Goal: Task Accomplishment & Management: Manage account settings

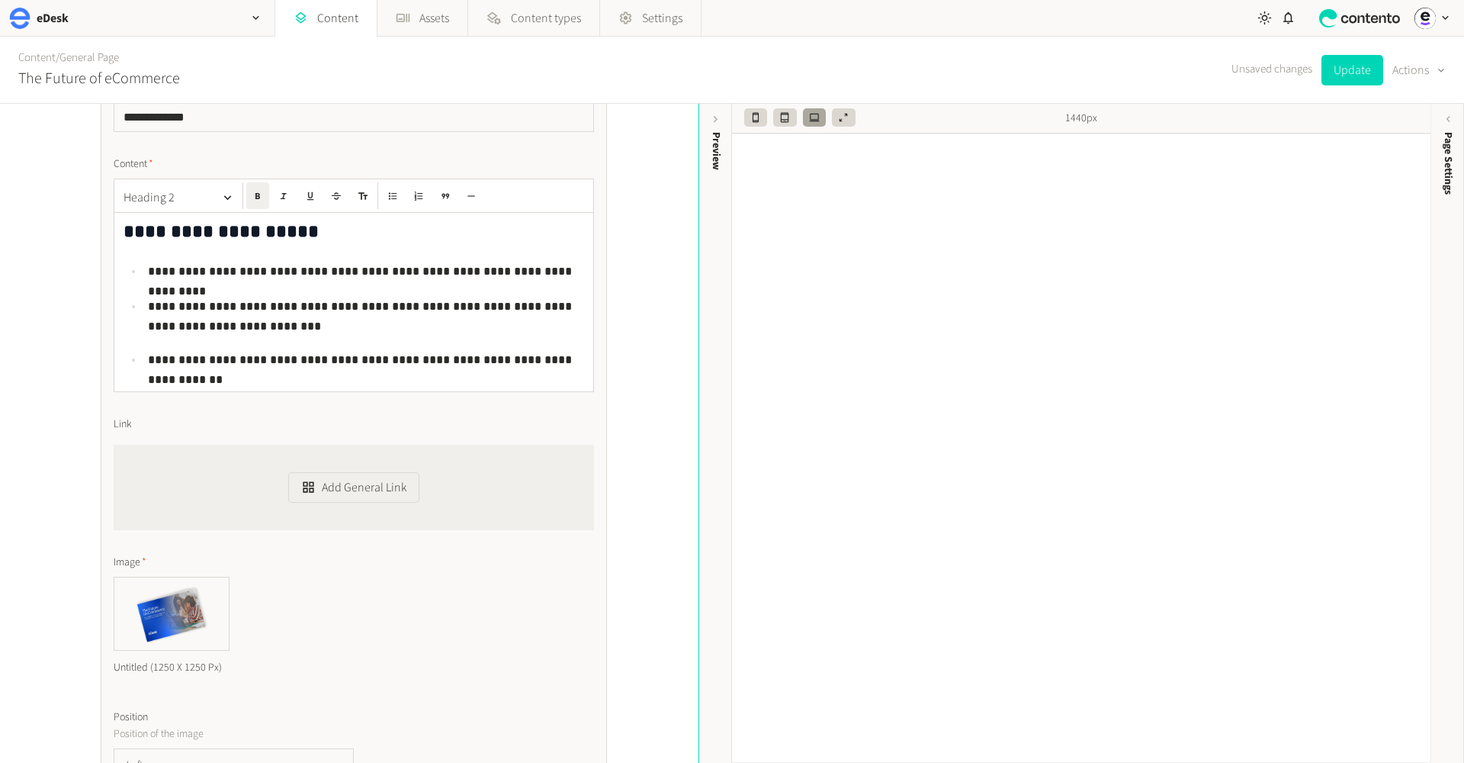
scroll to position [291, 0]
click at [249, 315] on p "**********" at bounding box center [366, 316] width 436 height 39
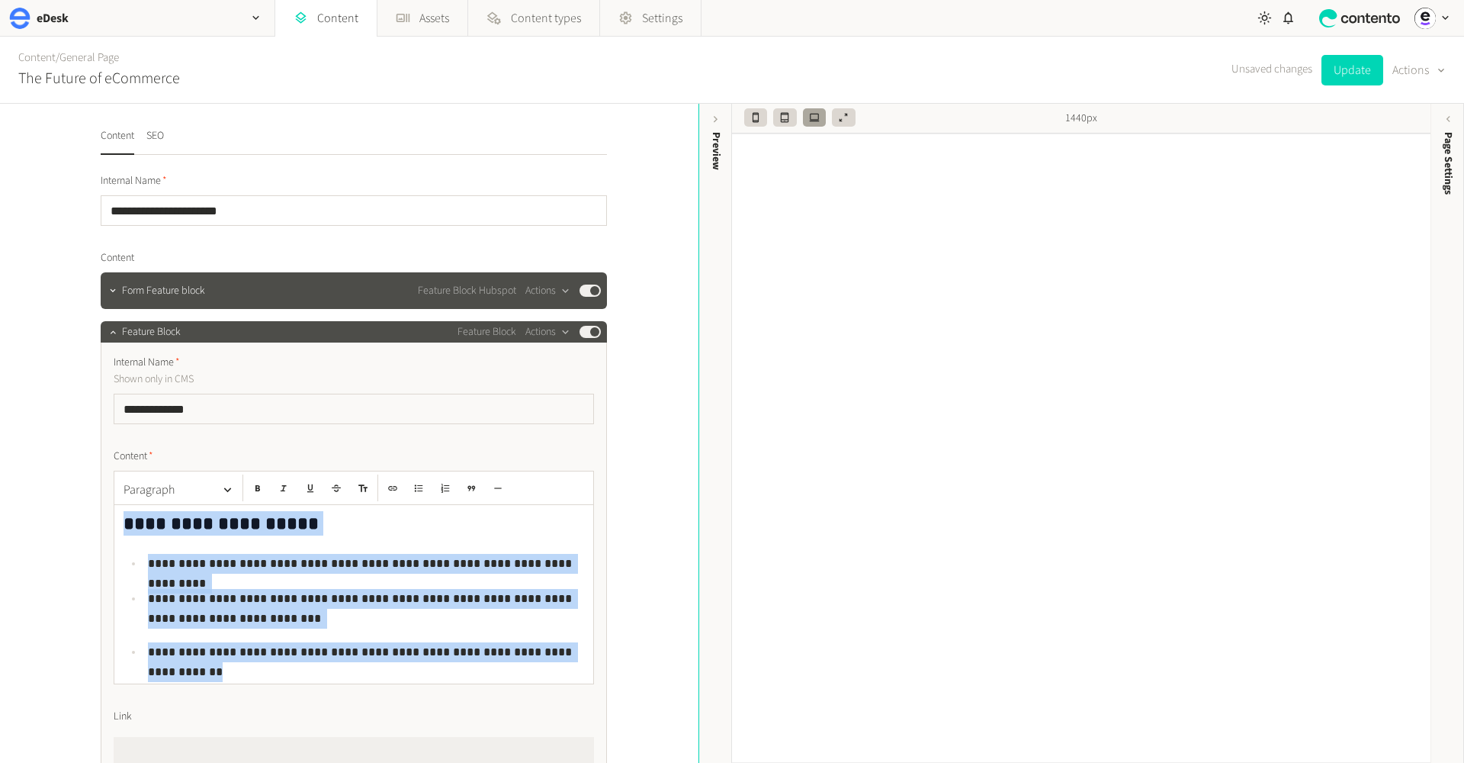
scroll to position [0, 0]
copy div "**********"
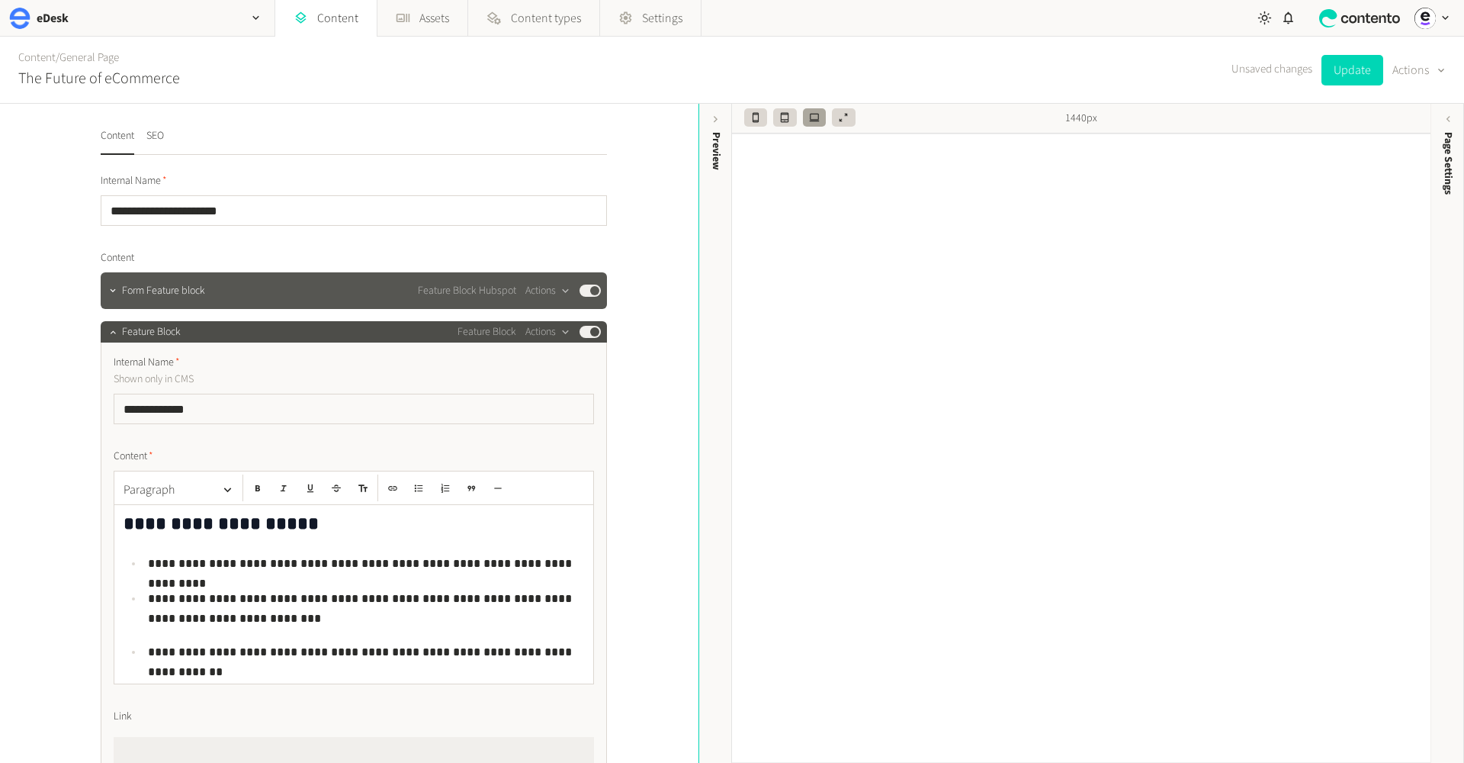
click at [242, 294] on div "Form Feature block Feature Block Hubspot Actions Published" at bounding box center [361, 290] width 479 height 18
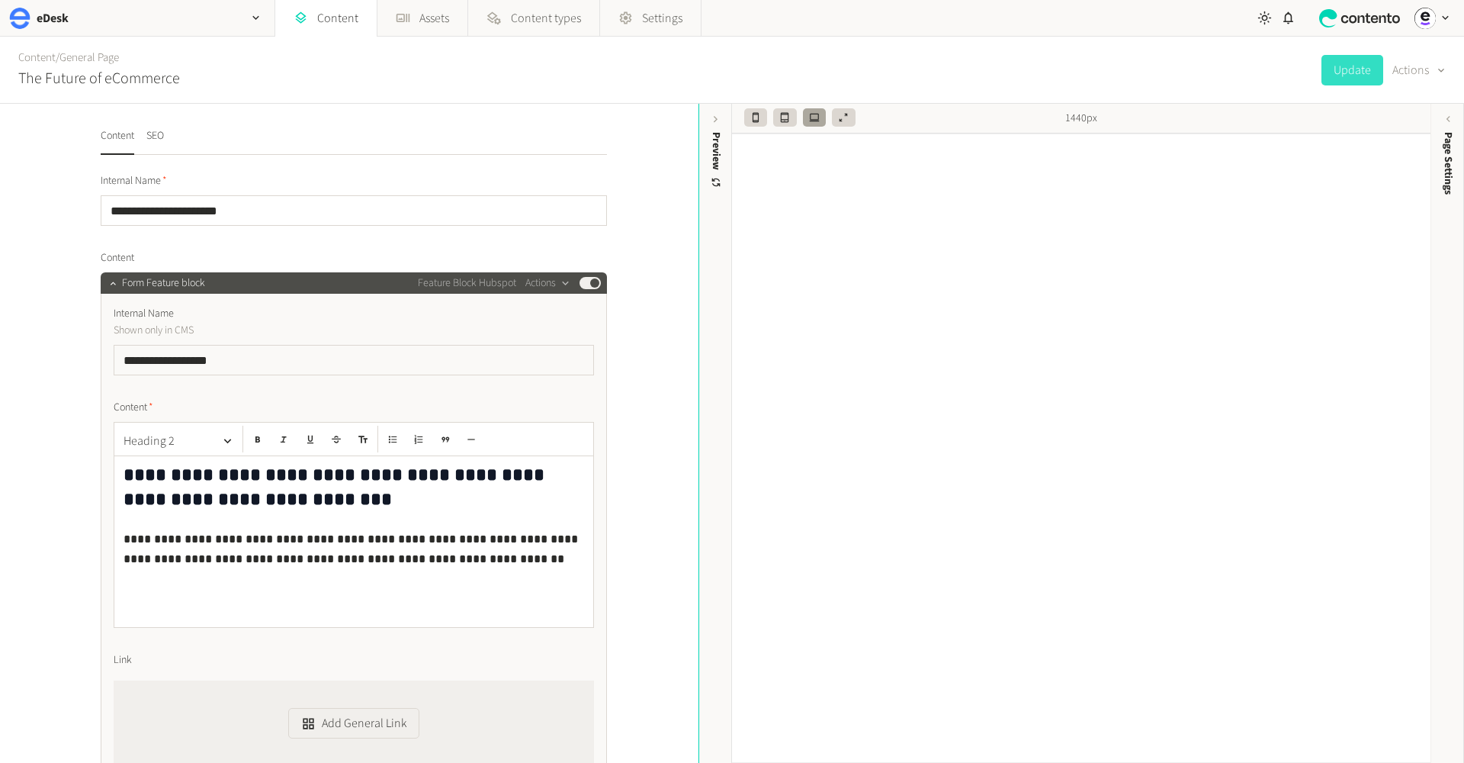
click at [447, 607] on div "**********" at bounding box center [353, 541] width 479 height 171
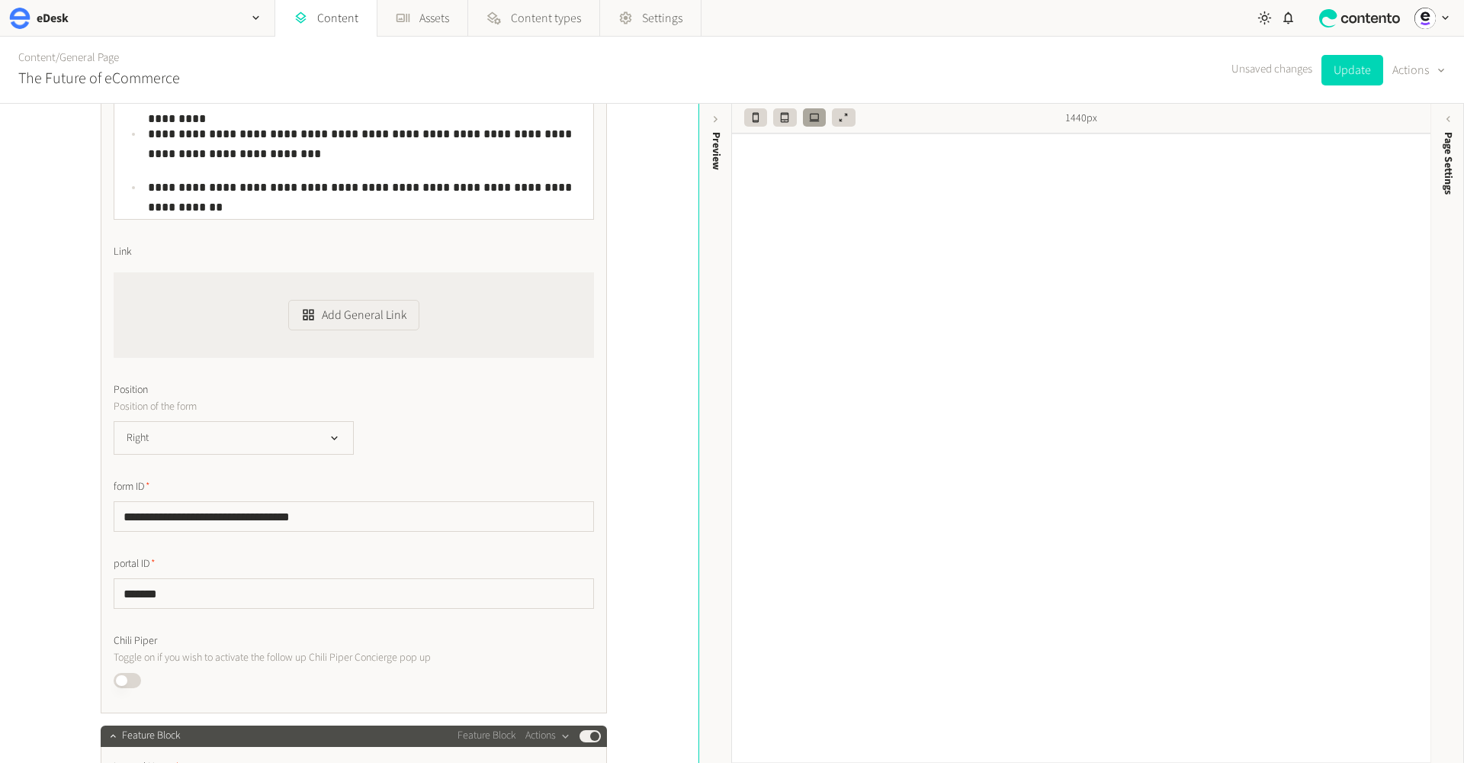
scroll to position [763, 0]
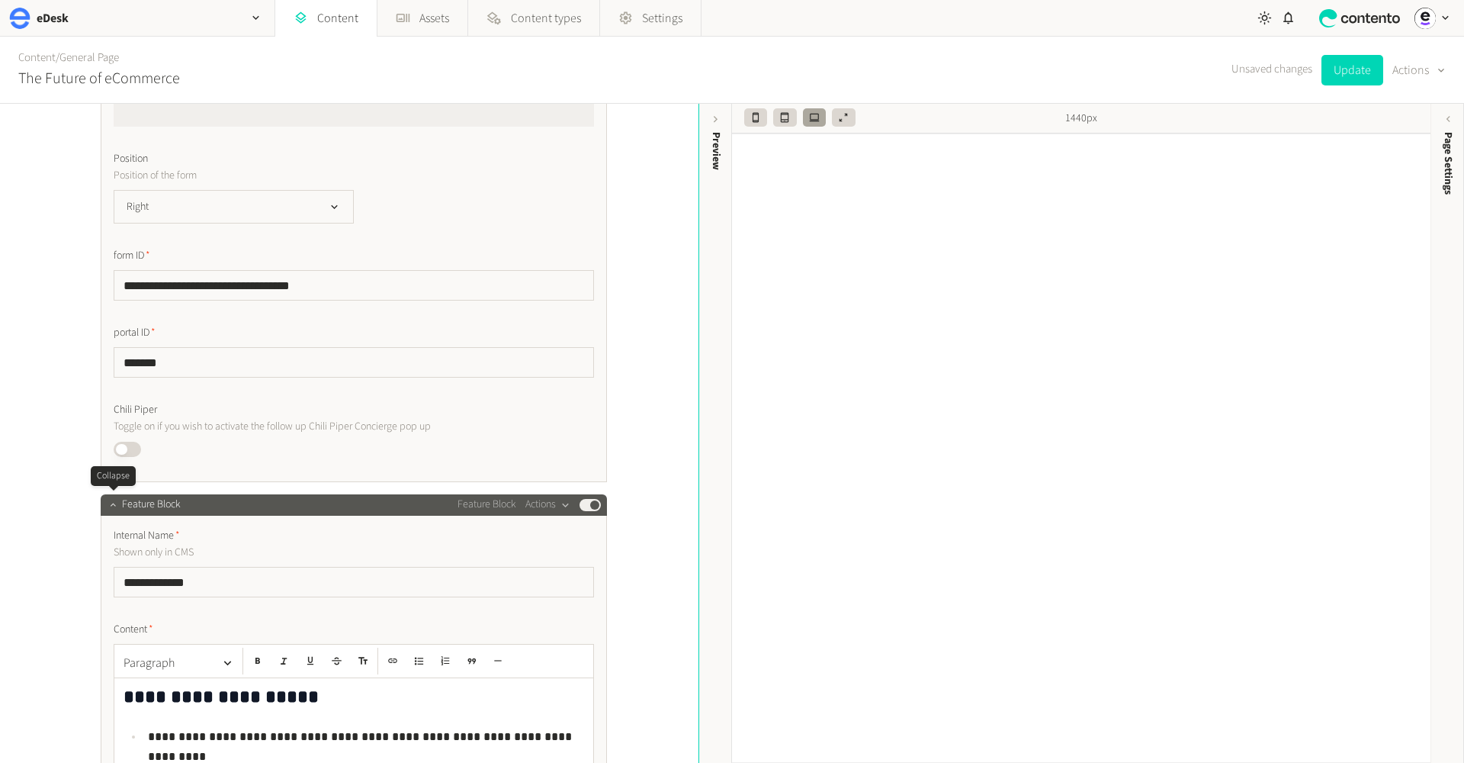
click at [112, 503] on icon "button" at bounding box center [112, 504] width 5 height 3
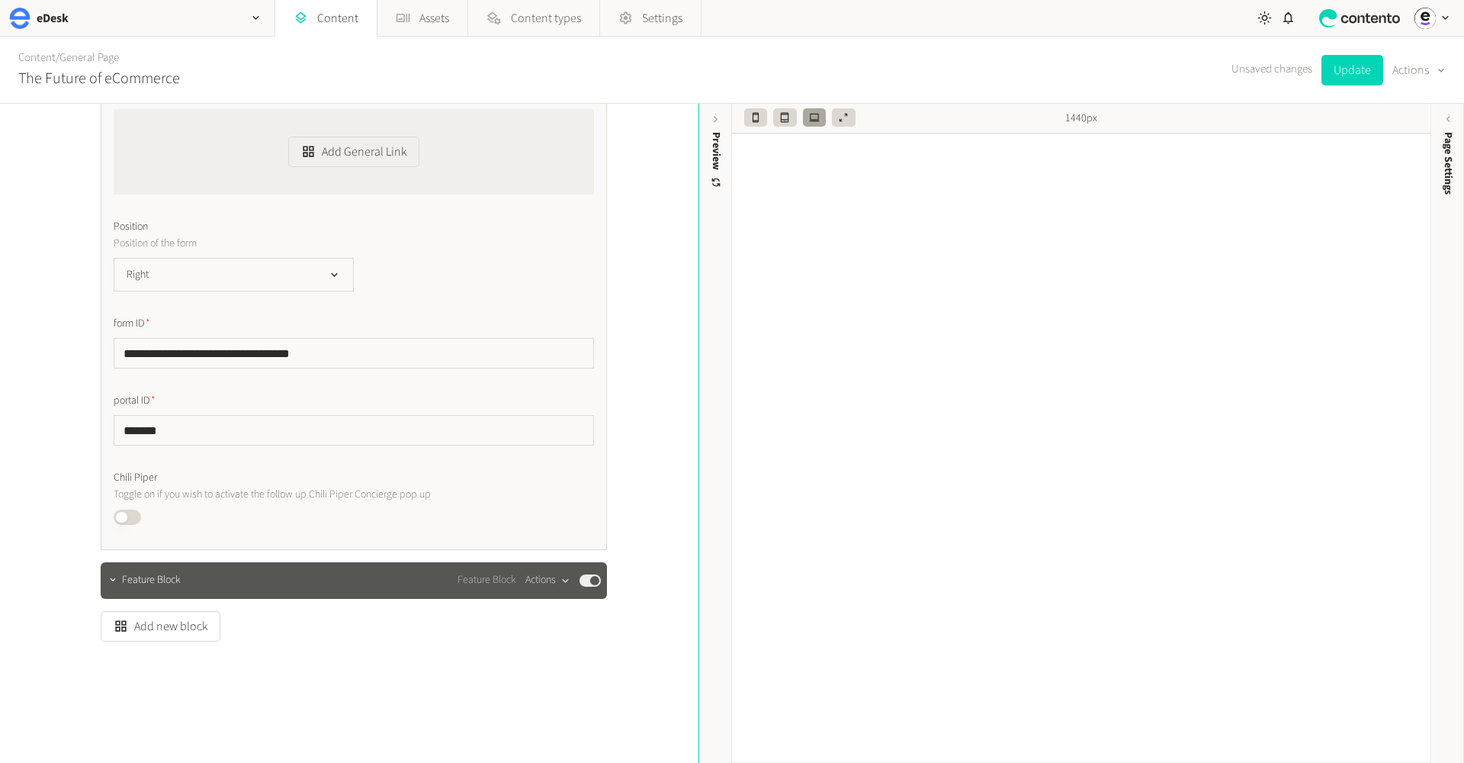
click at [558, 576] on div "button" at bounding box center [565, 580] width 19 height 14
click at [582, 702] on button "Delete" at bounding box center [574, 697] width 101 height 28
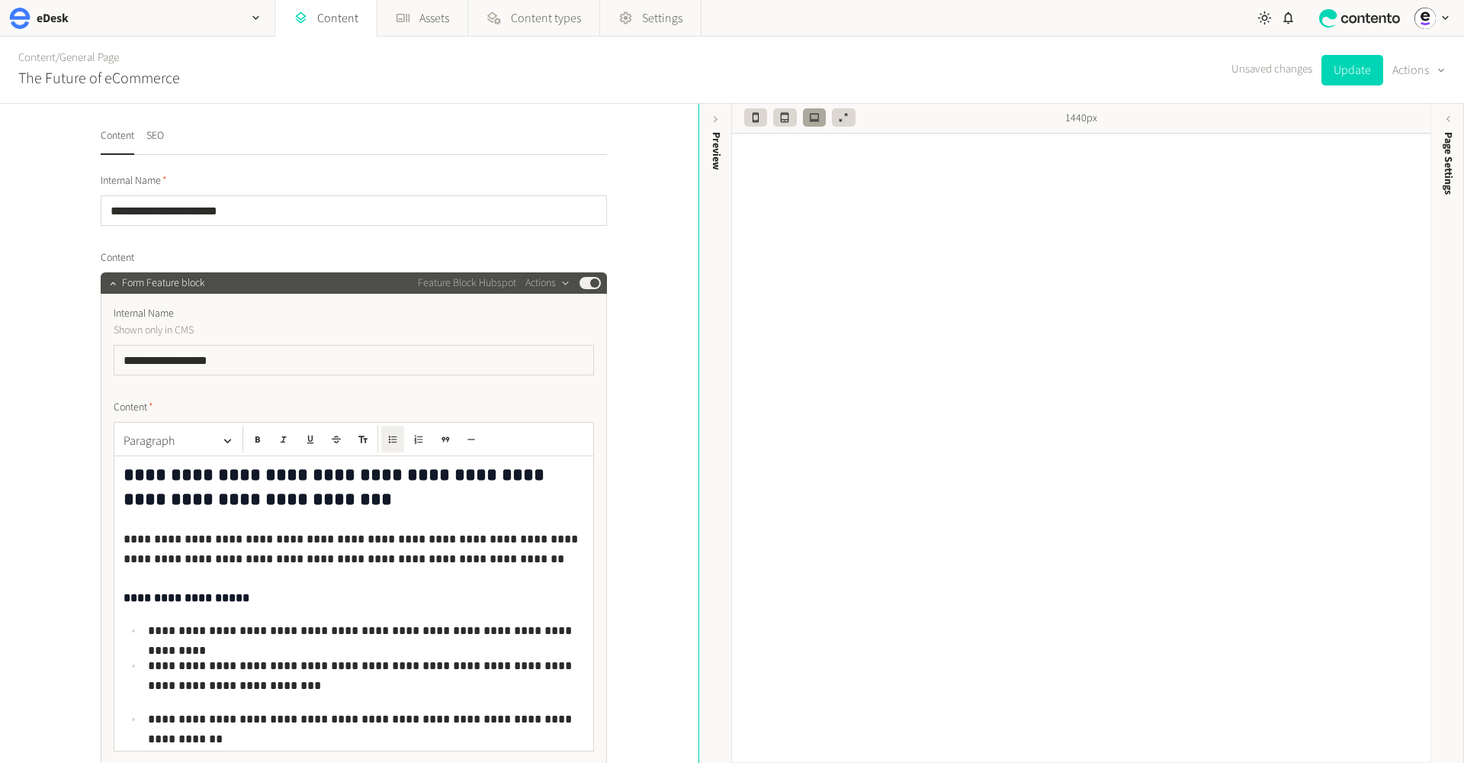
scroll to position [0, 0]
click at [1353, 71] on button "Update" at bounding box center [1352, 70] width 62 height 31
click at [114, 287] on icon "button" at bounding box center [113, 283] width 11 height 11
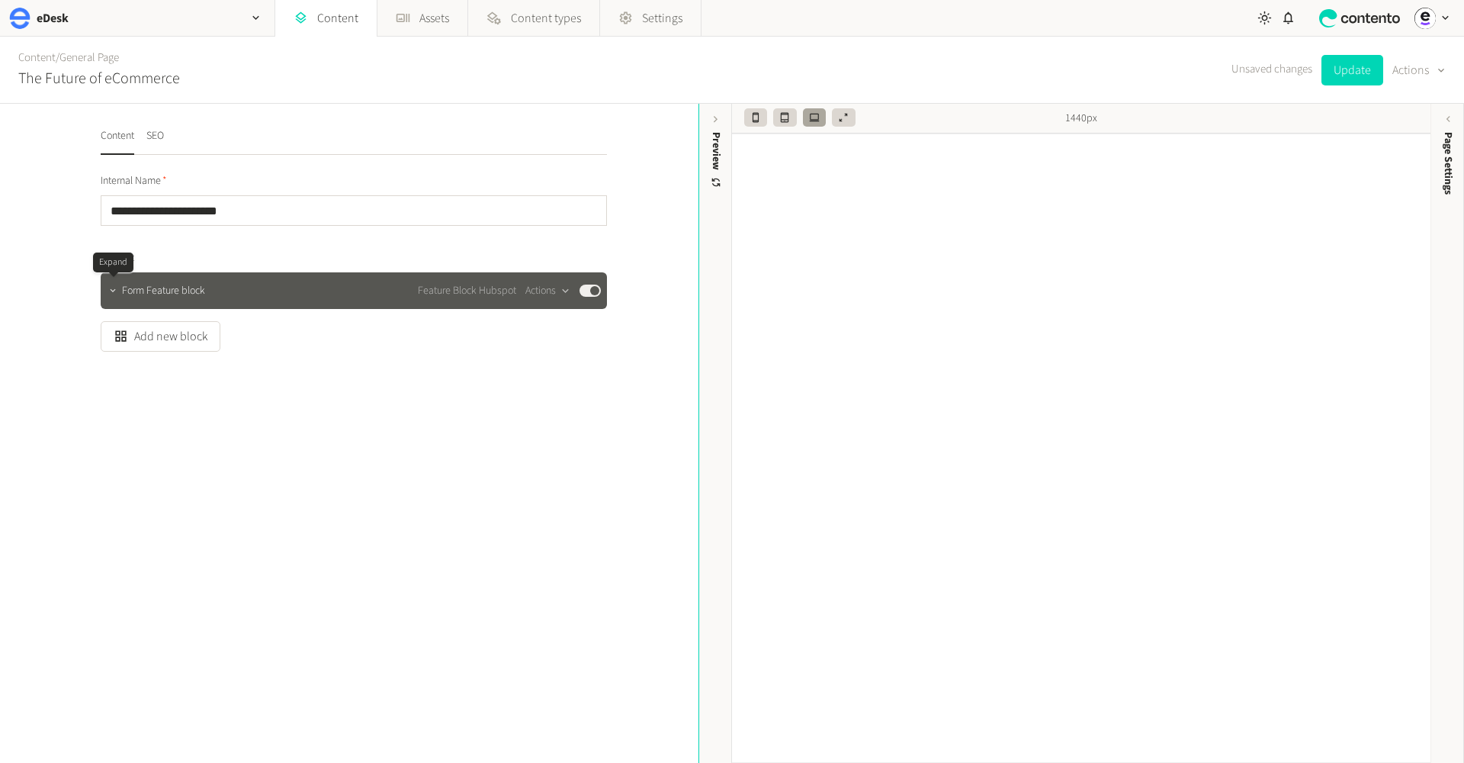
click at [114, 291] on icon "button" at bounding box center [112, 289] width 5 height 3
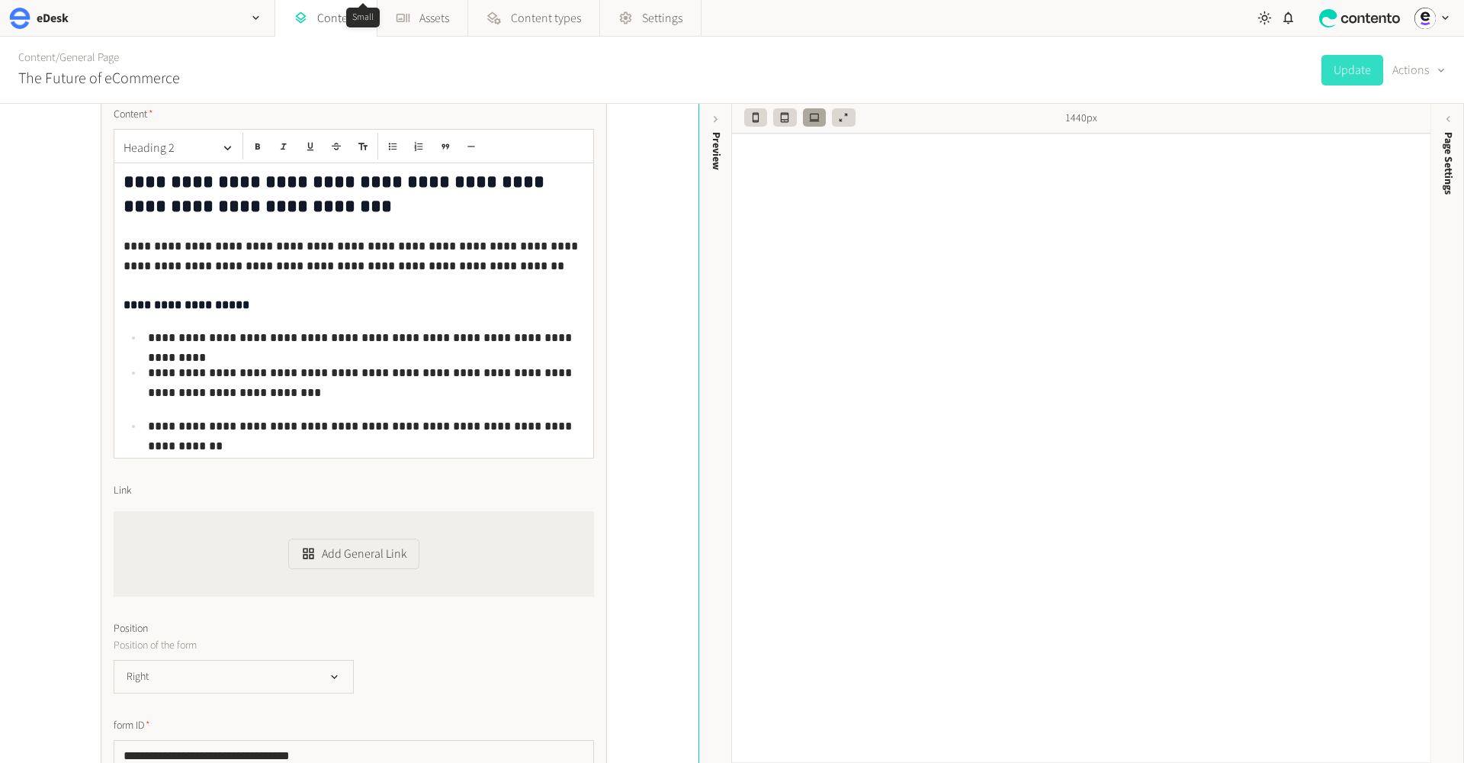
scroll to position [530, 0]
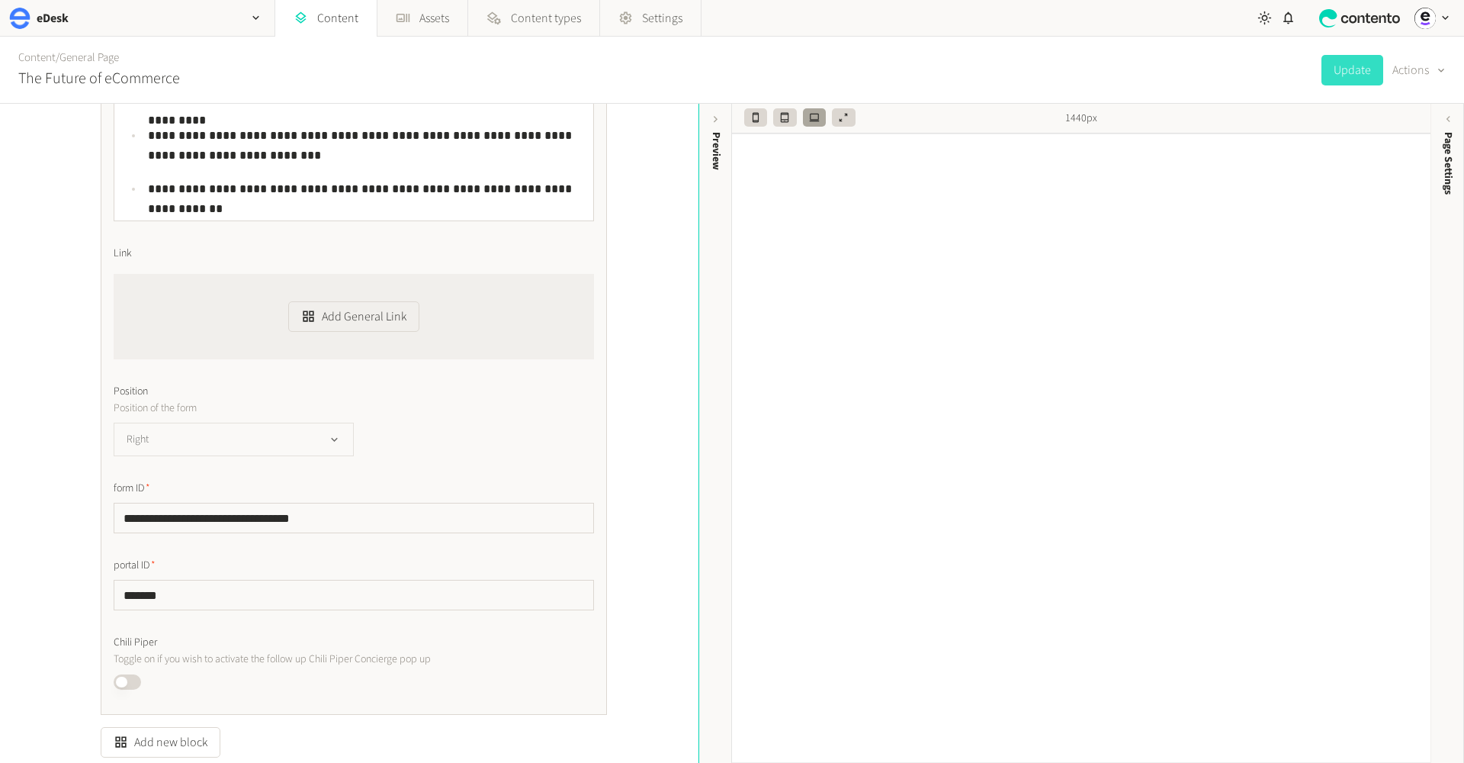
click at [327, 449] on button "Right" at bounding box center [234, 439] width 240 height 34
click at [292, 492] on li "Left" at bounding box center [233, 501] width 239 height 31
click at [319, 440] on button "Left" at bounding box center [234, 439] width 240 height 34
click at [268, 479] on li "Right" at bounding box center [233, 471] width 239 height 31
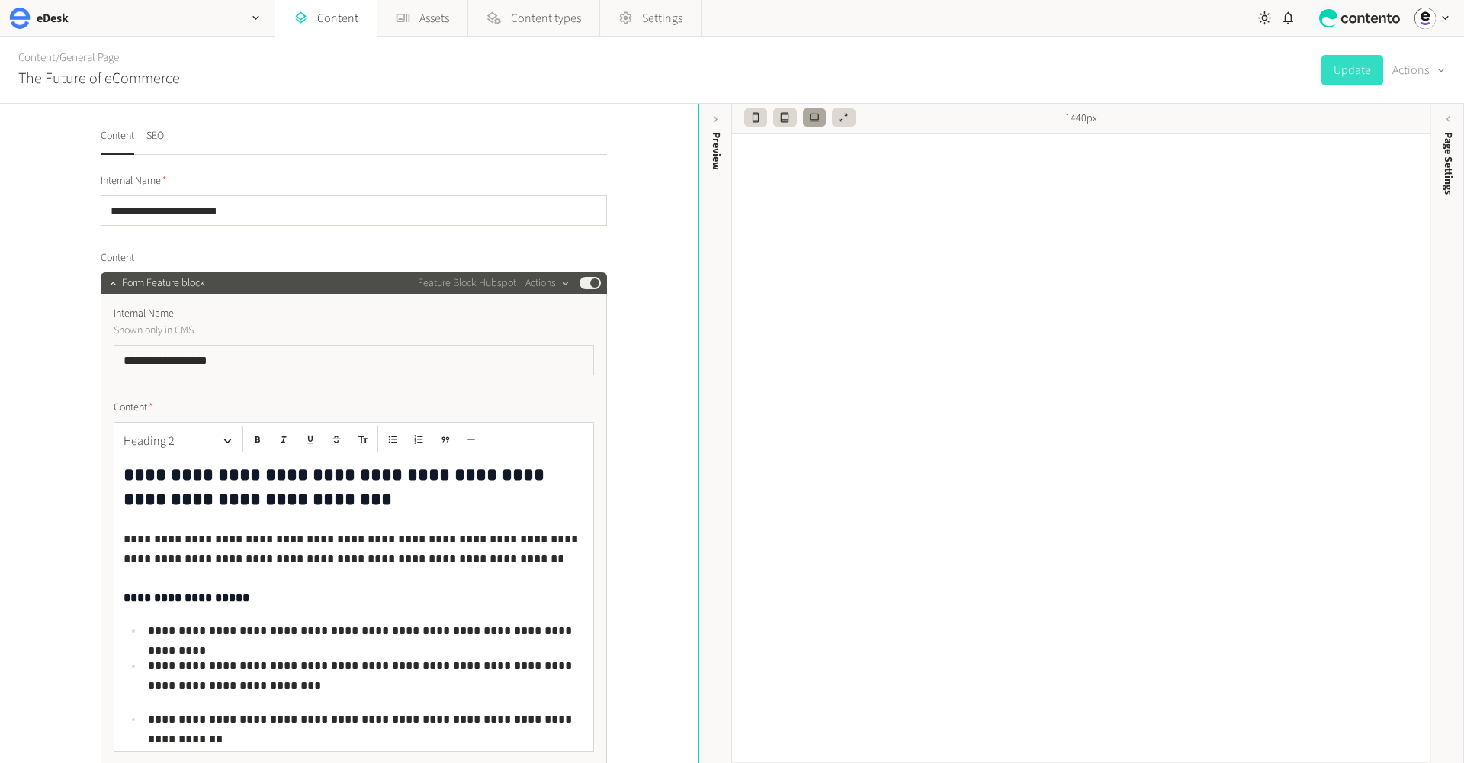
scroll to position [0, 0]
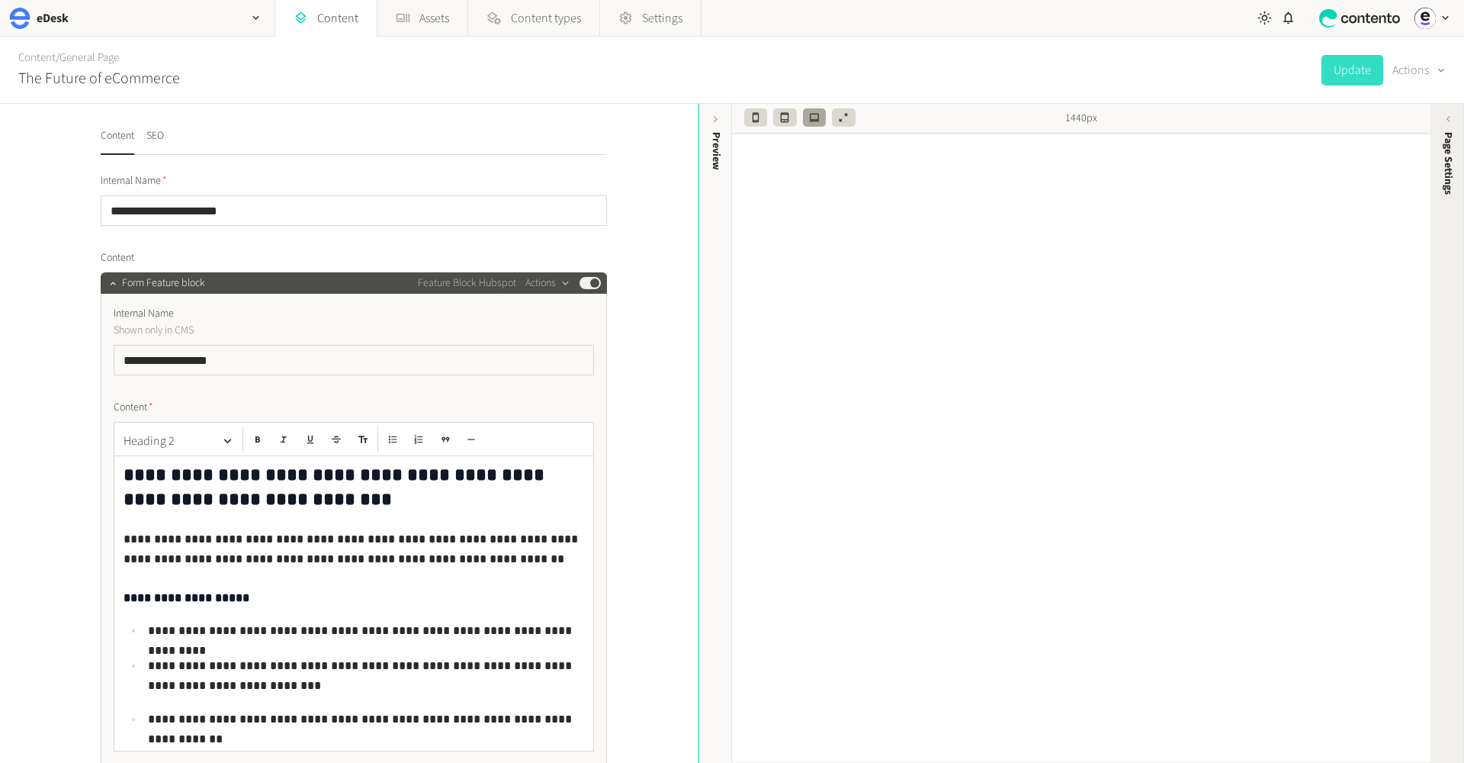
click at [1443, 168] on span "Page Settings" at bounding box center [1448, 163] width 16 height 63
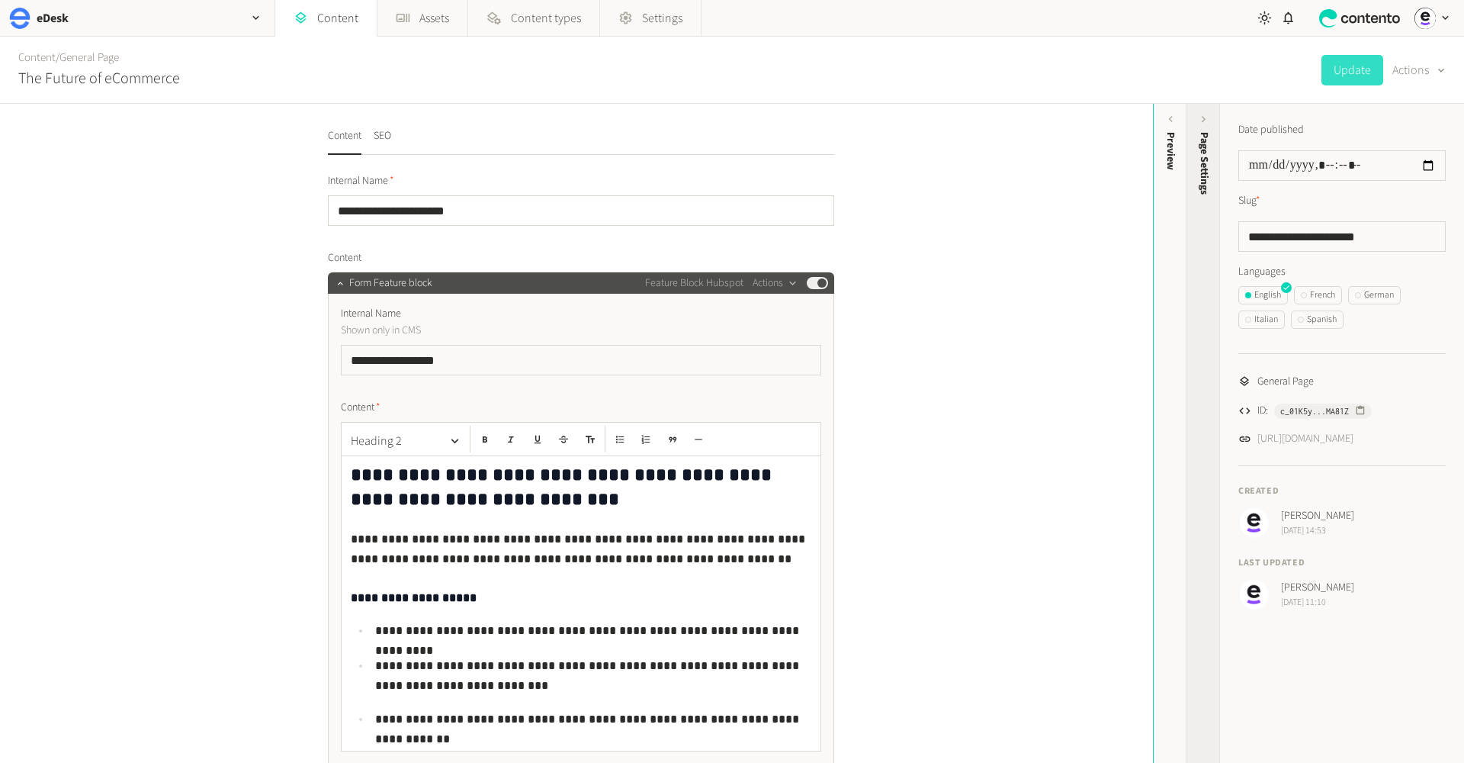
click at [1210, 146] on span "Page Settings" at bounding box center [1204, 163] width 16 height 63
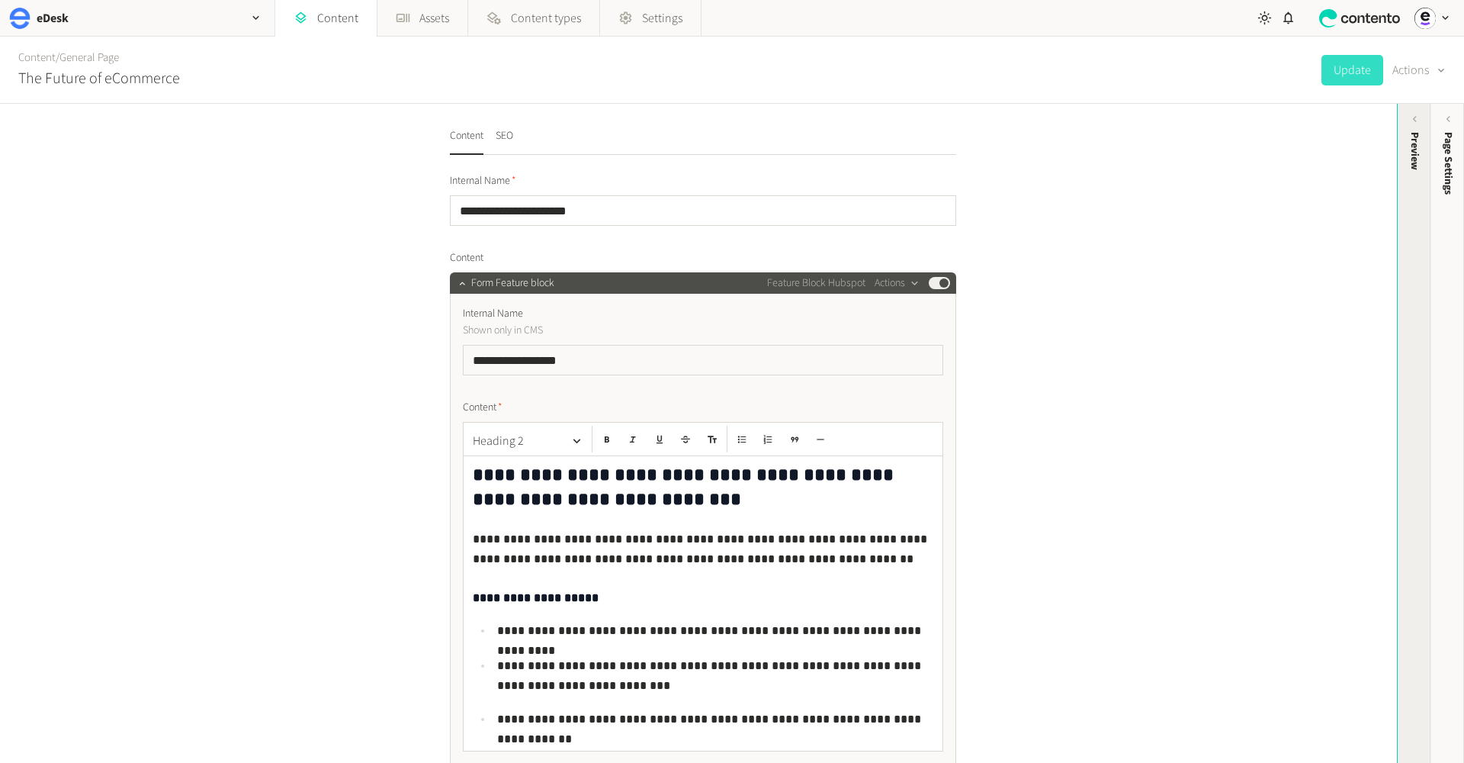
click at [1408, 139] on div "Preview" at bounding box center [1415, 151] width 16 height 38
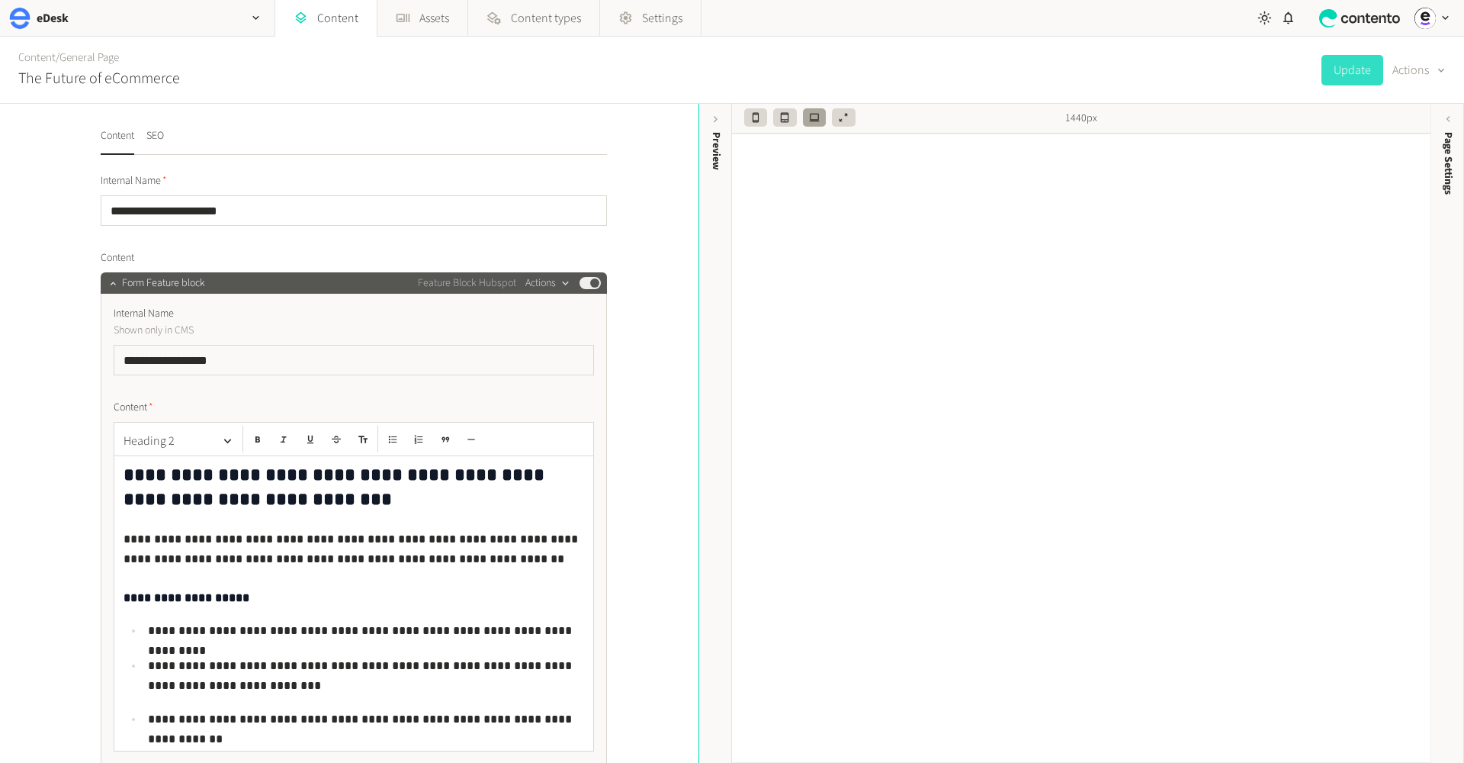
click at [548, 289] on button "Actions" at bounding box center [547, 283] width 45 height 18
click at [550, 451] on button "Edit content type" at bounding box center [574, 449] width 101 height 28
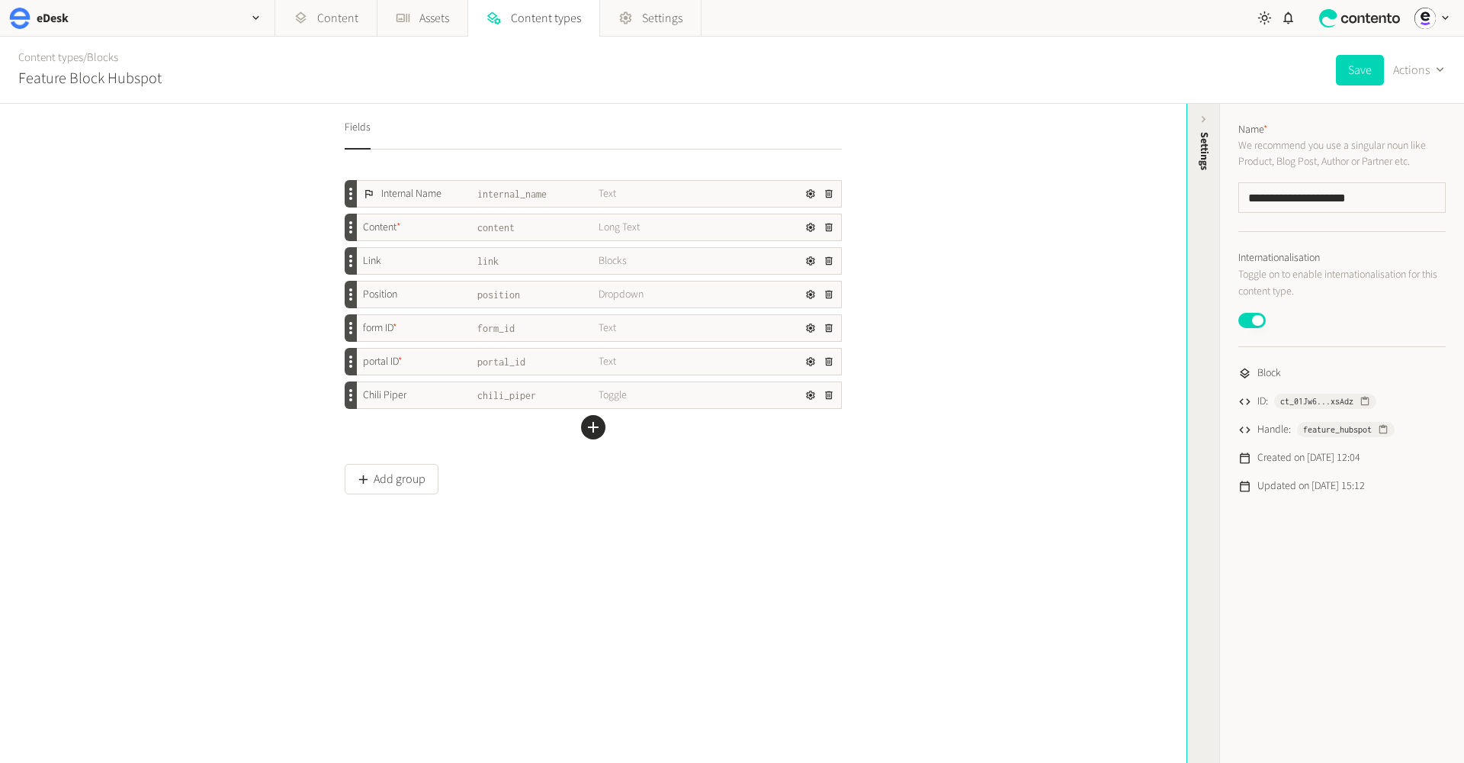
click at [1212, 140] on span "Settings" at bounding box center [1204, 151] width 16 height 38
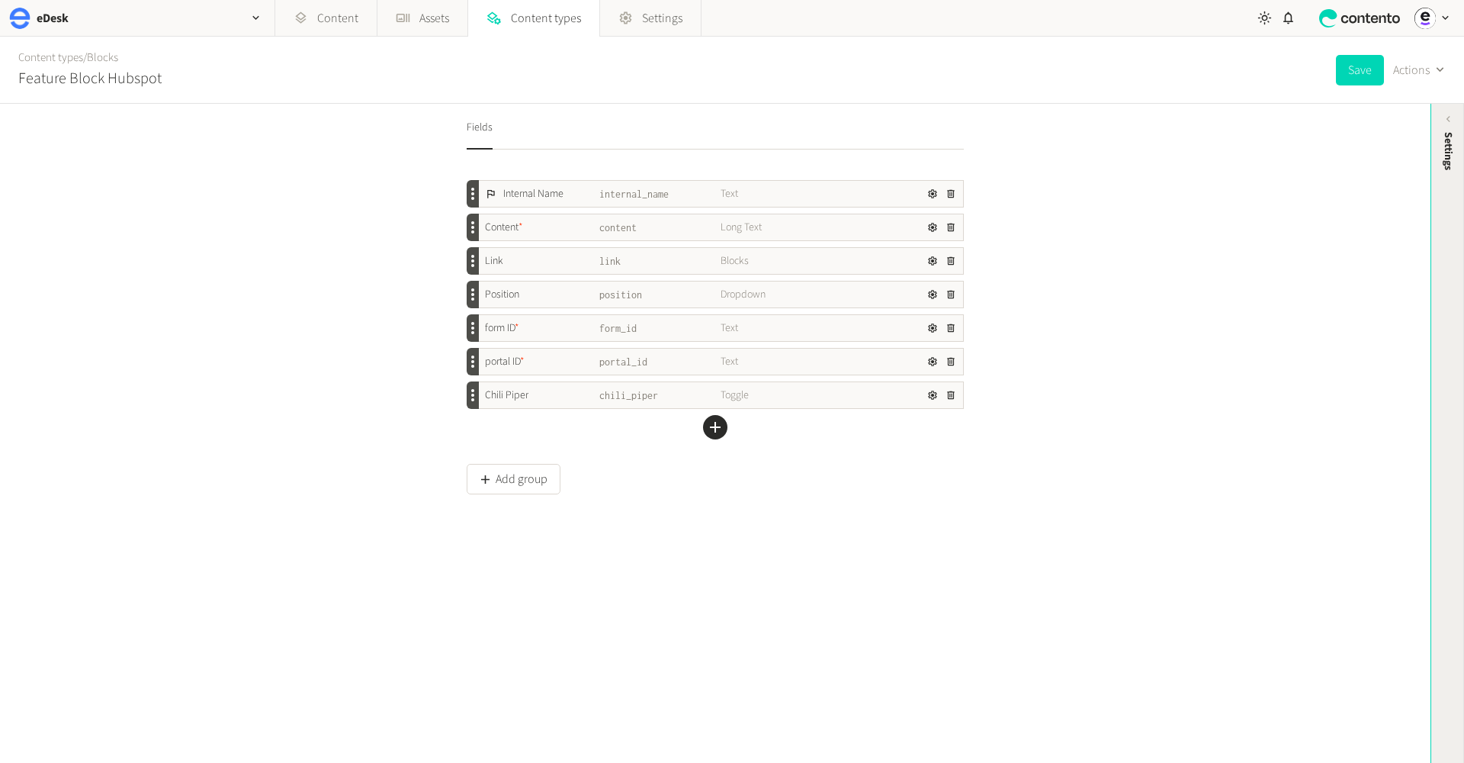
click at [1441, 134] on span "Settings" at bounding box center [1448, 151] width 16 height 38
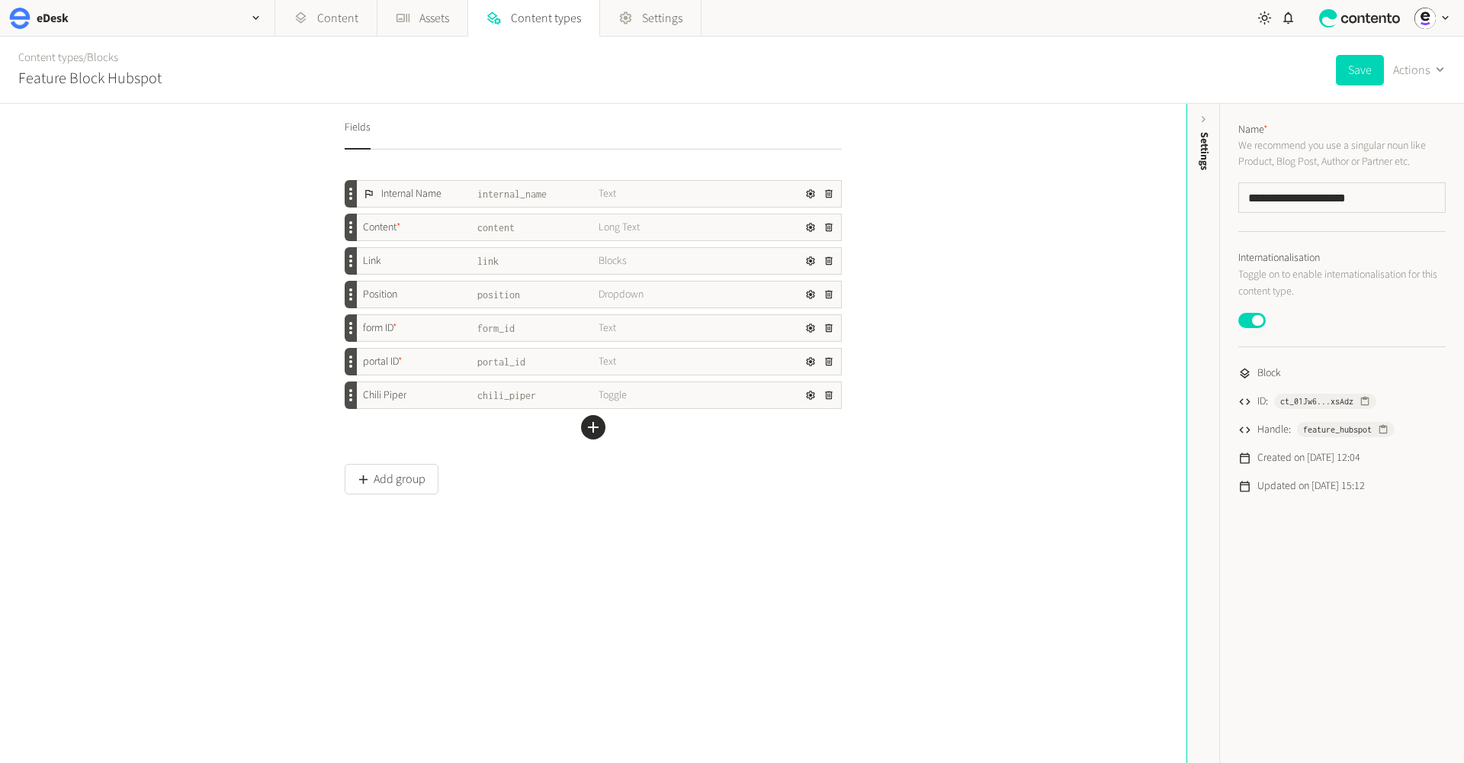
click at [104, 86] on h2 "Feature Block Hubspot" at bounding box center [89, 78] width 143 height 23
click at [100, 61] on link "Blocks" at bounding box center [102, 58] width 31 height 16
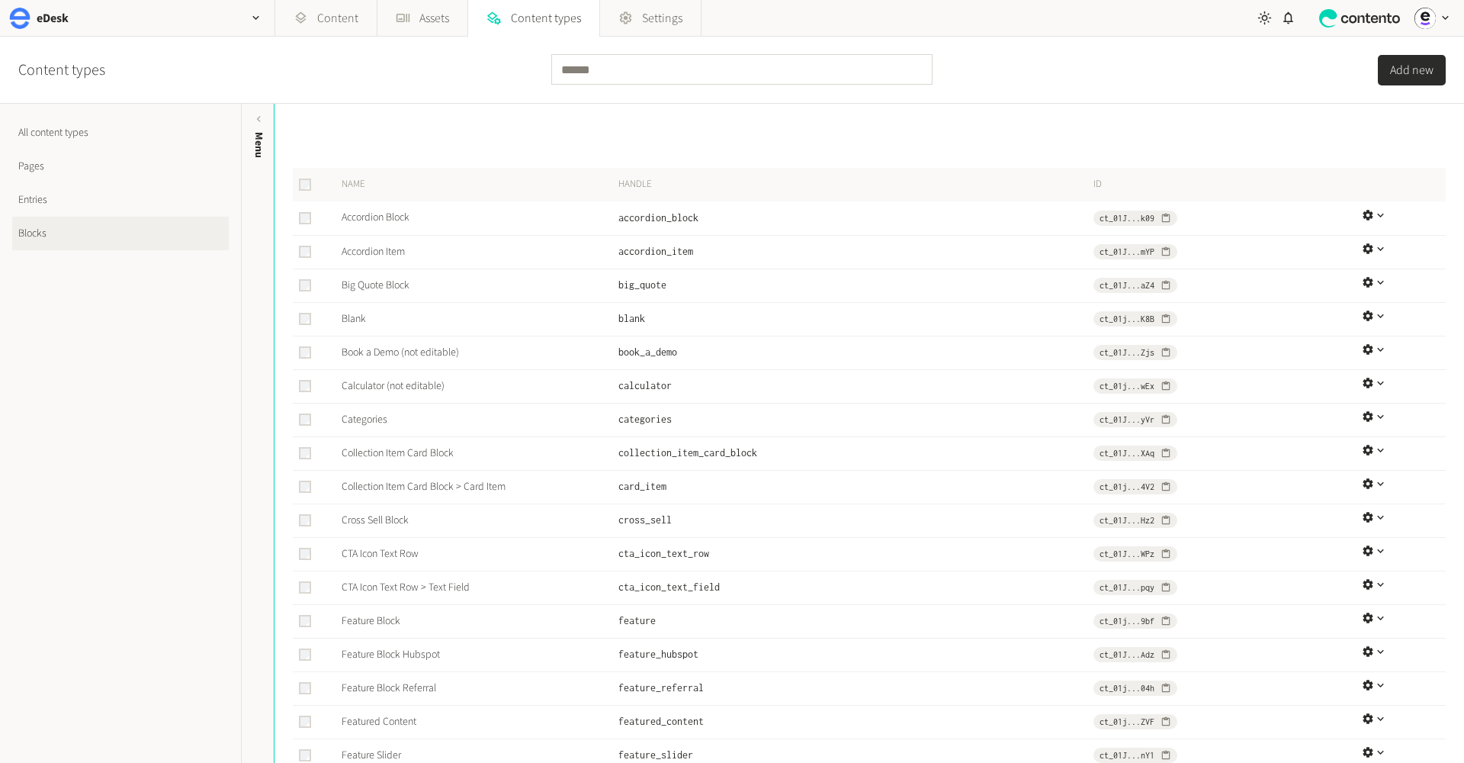
click at [74, 159] on link "Pages" at bounding box center [120, 166] width 217 height 34
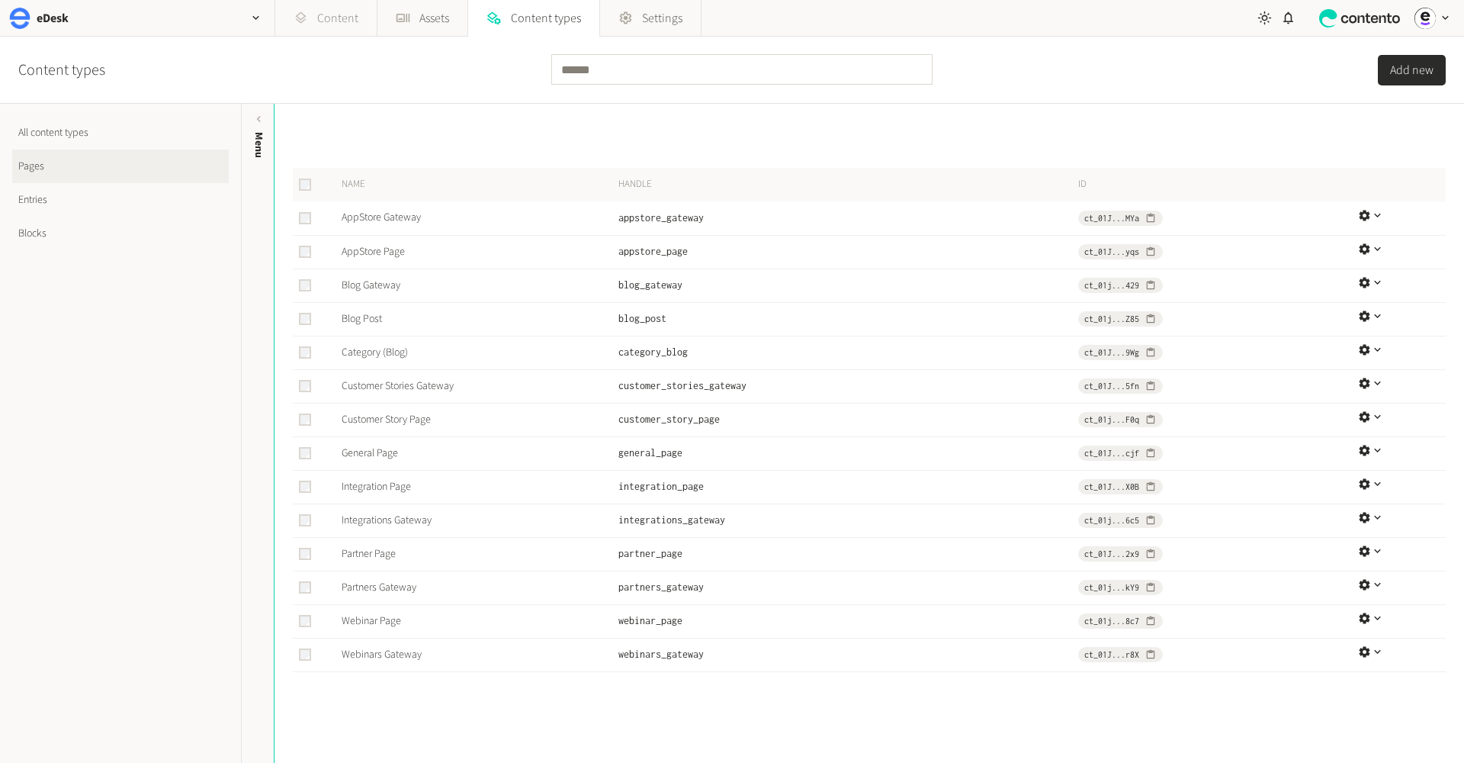
click at [339, 7] on link "Content" at bounding box center [325, 18] width 101 height 37
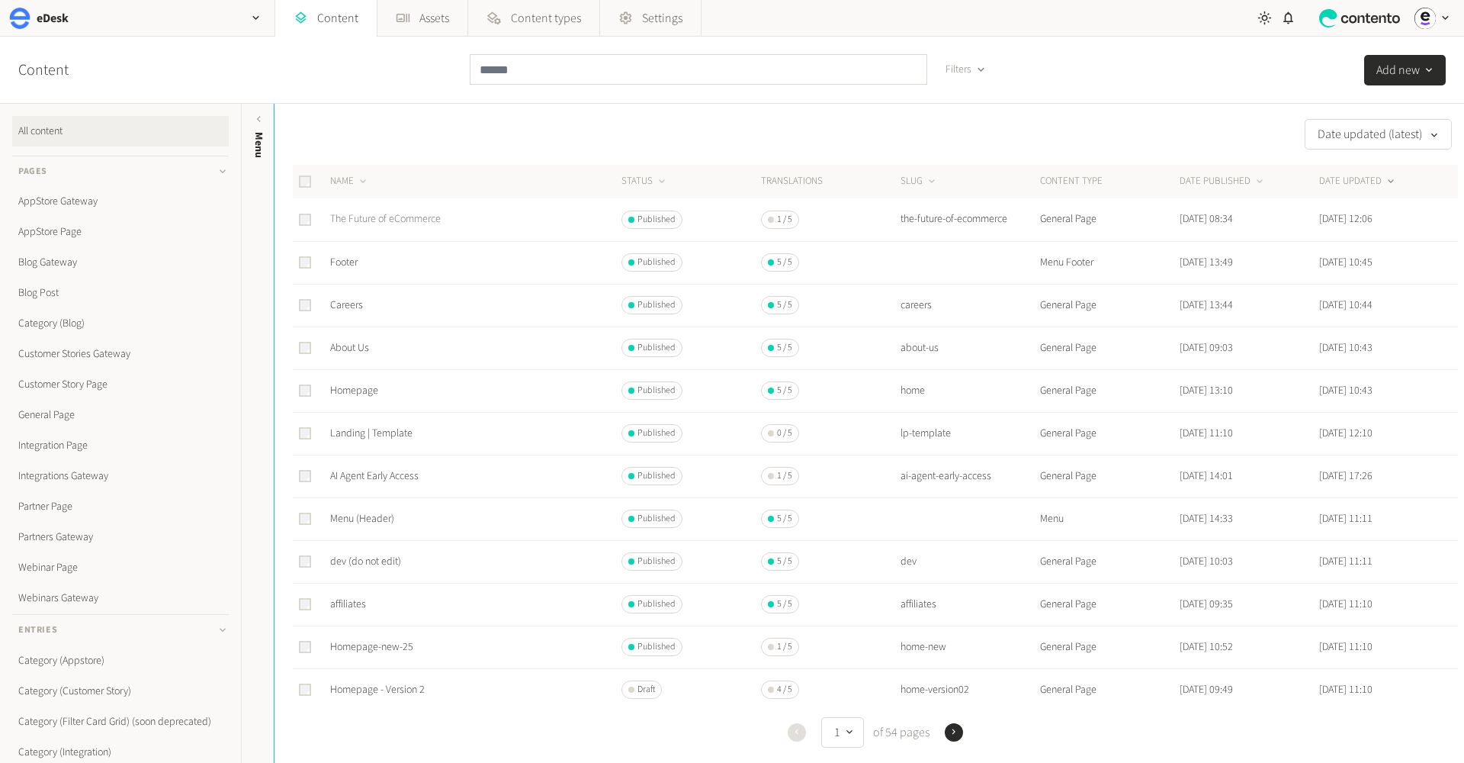
click at [399, 211] on link "The Future of eCommerce" at bounding box center [385, 218] width 111 height 15
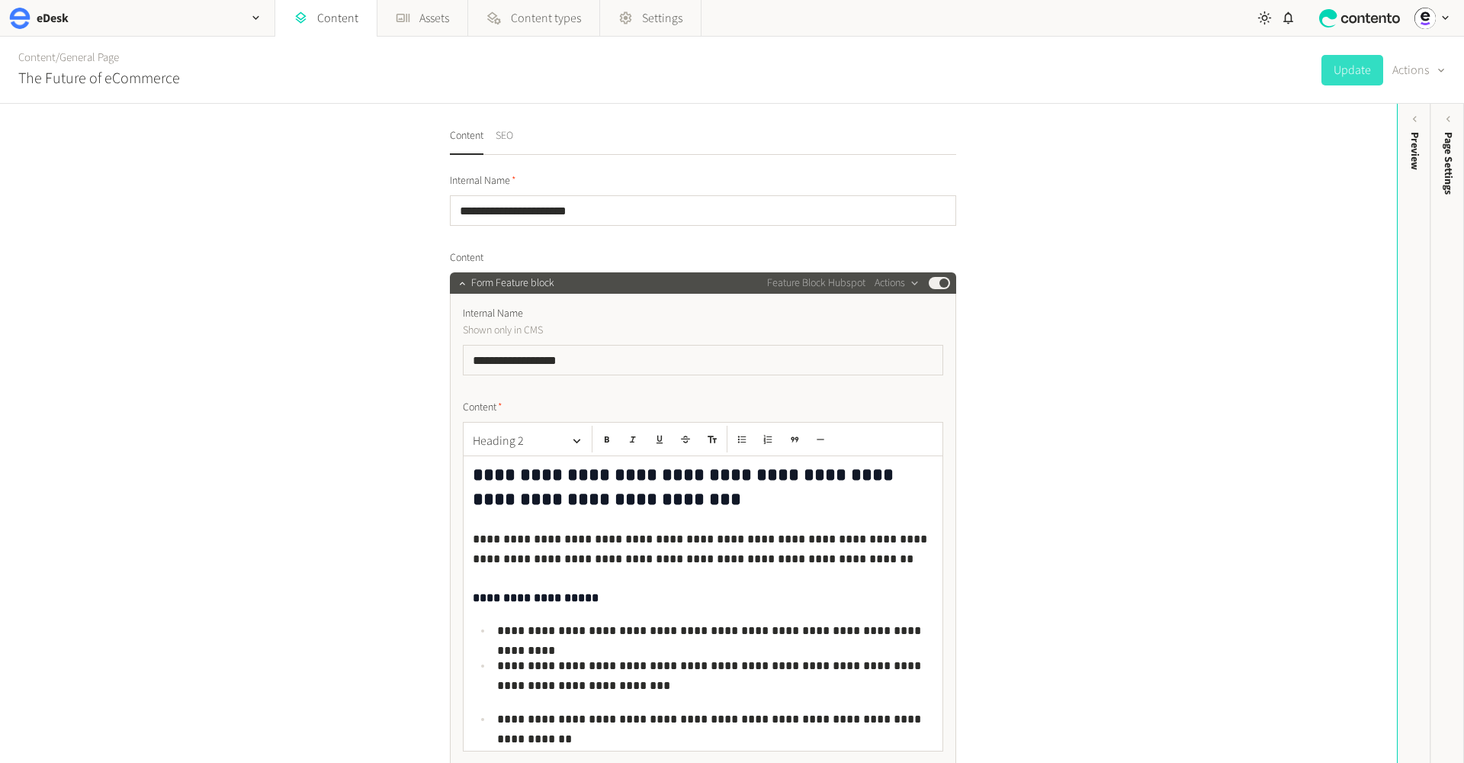
click at [503, 138] on button "SEO" at bounding box center [505, 141] width 18 height 27
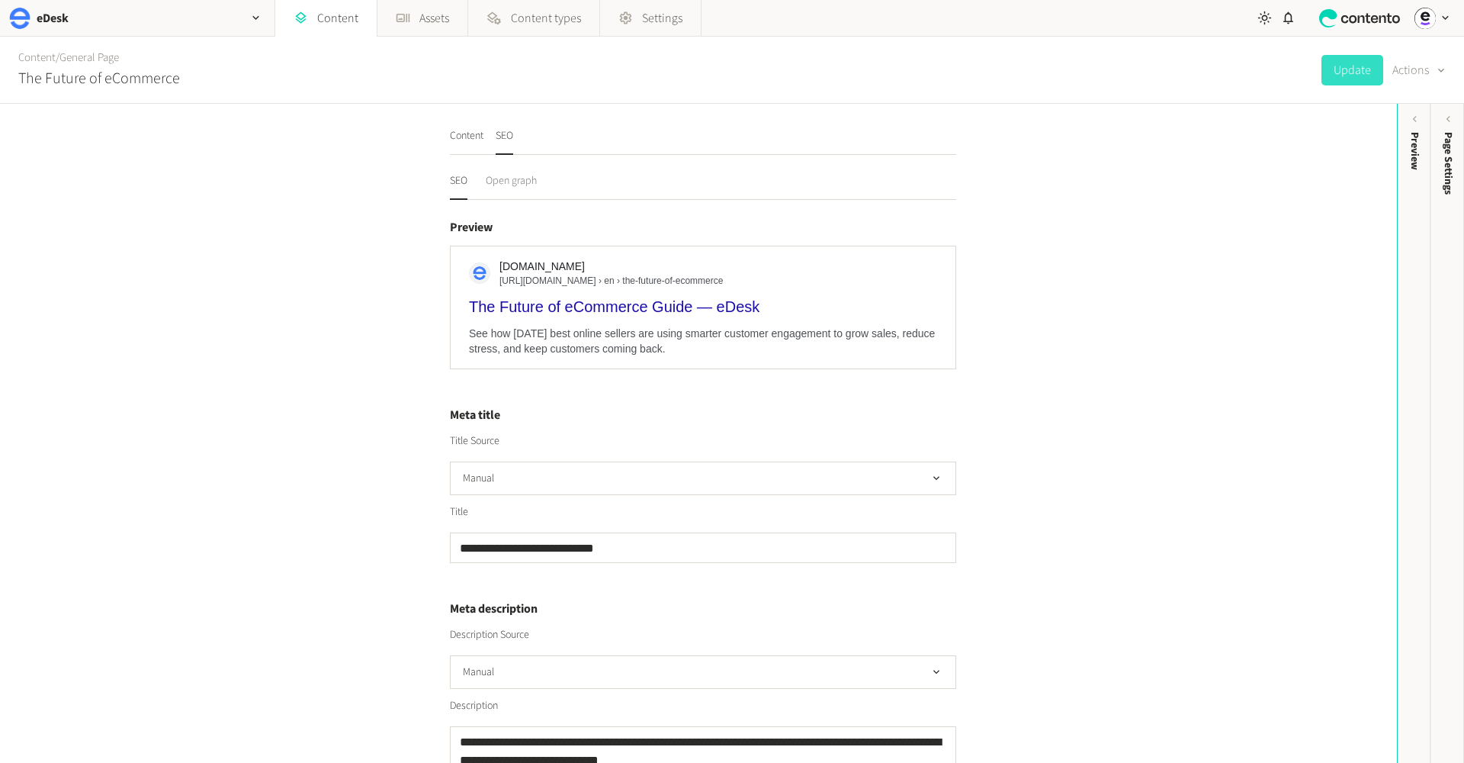
click at [496, 181] on button "Open graph" at bounding box center [511, 186] width 51 height 27
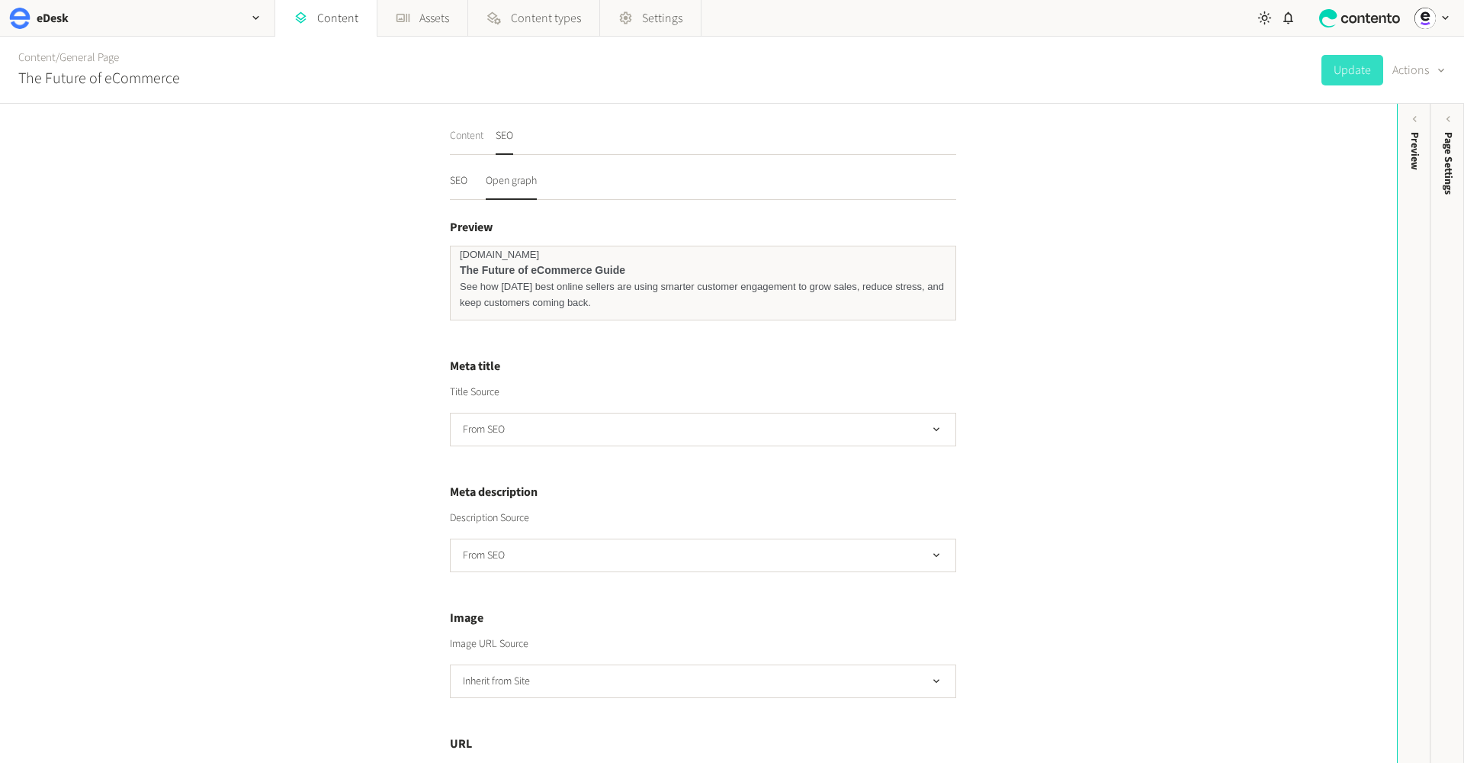
click at [464, 149] on button "Content" at bounding box center [467, 141] width 34 height 27
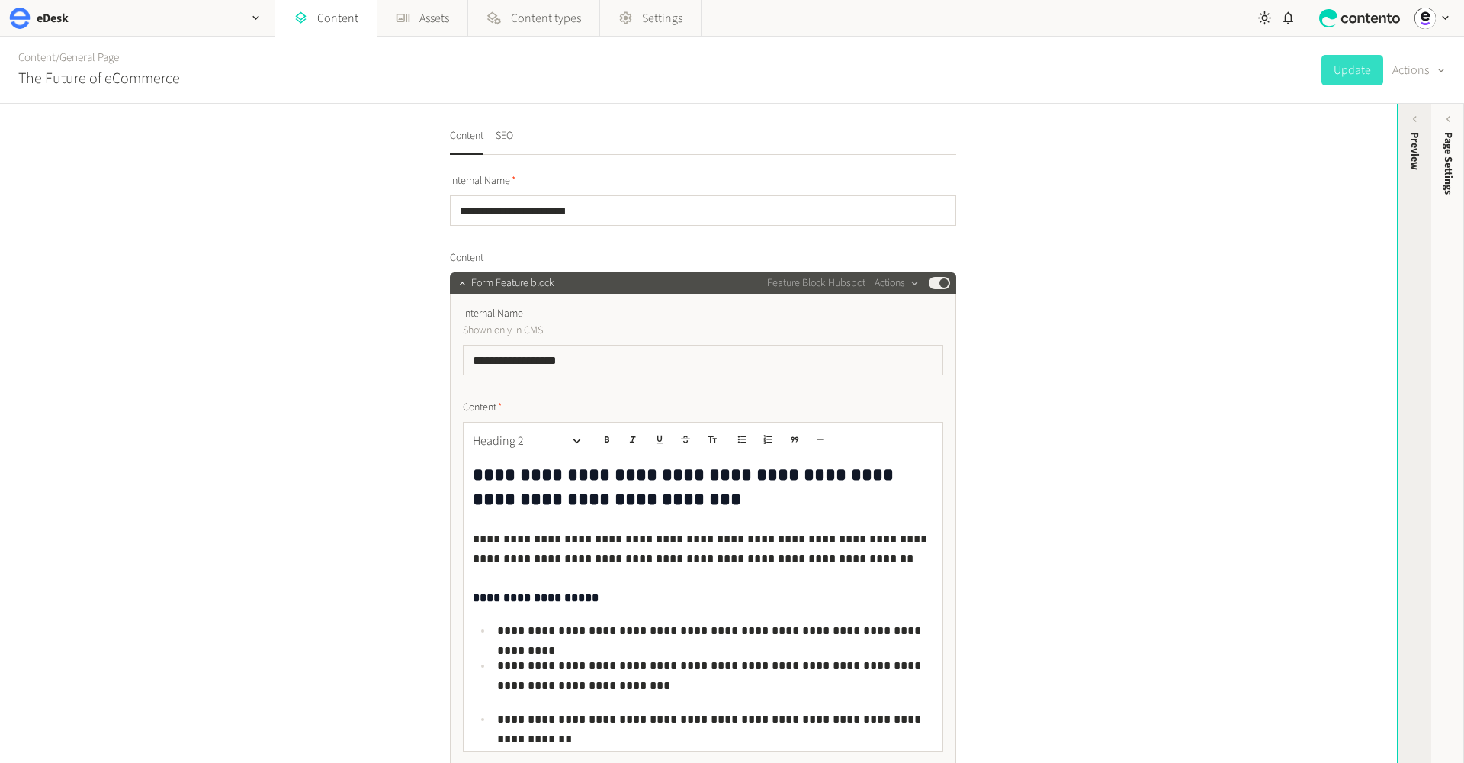
click at [1413, 166] on div "Preview" at bounding box center [1415, 151] width 16 height 38
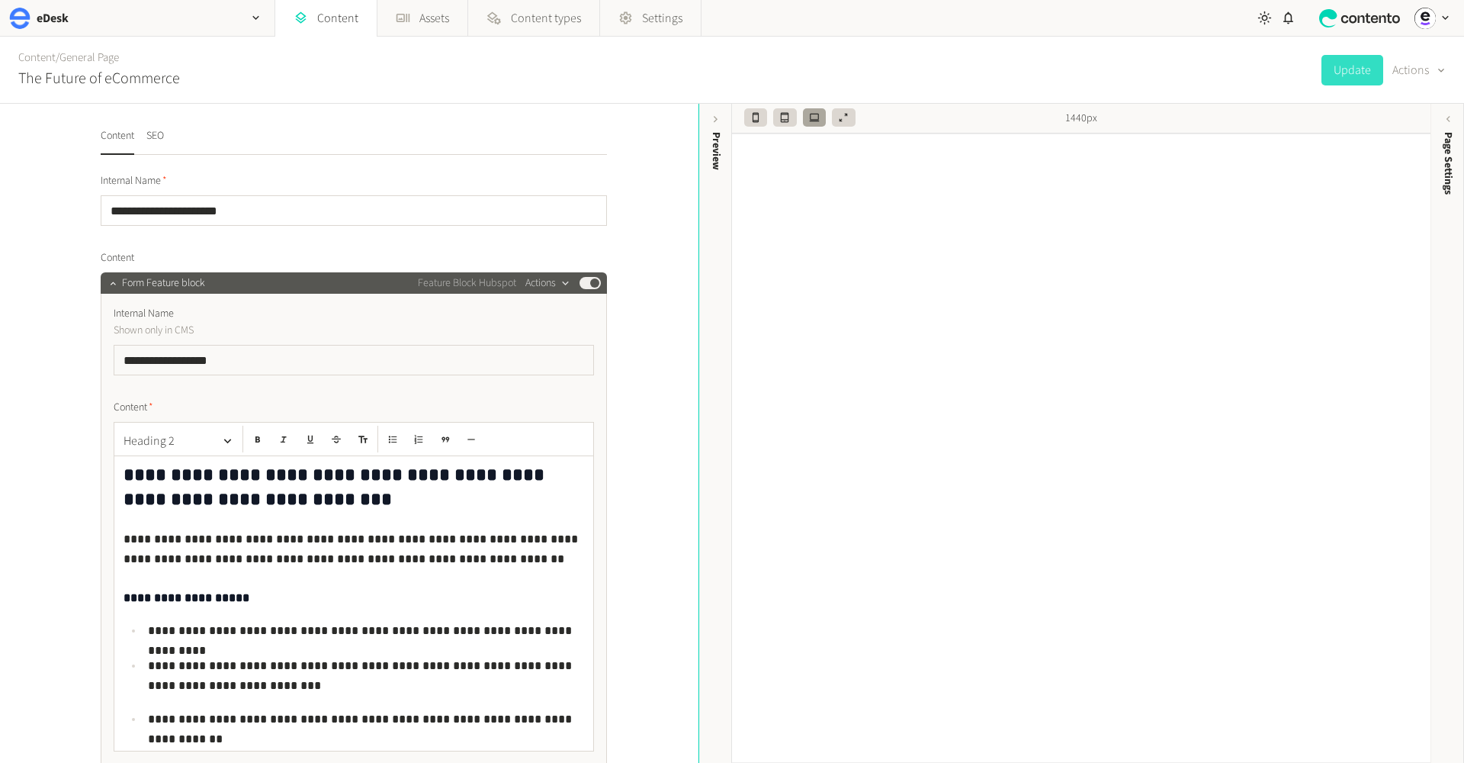
click at [571, 279] on icon "button" at bounding box center [565, 283] width 13 height 13
click at [567, 375] on button "Edit content label" at bounding box center [574, 372] width 101 height 28
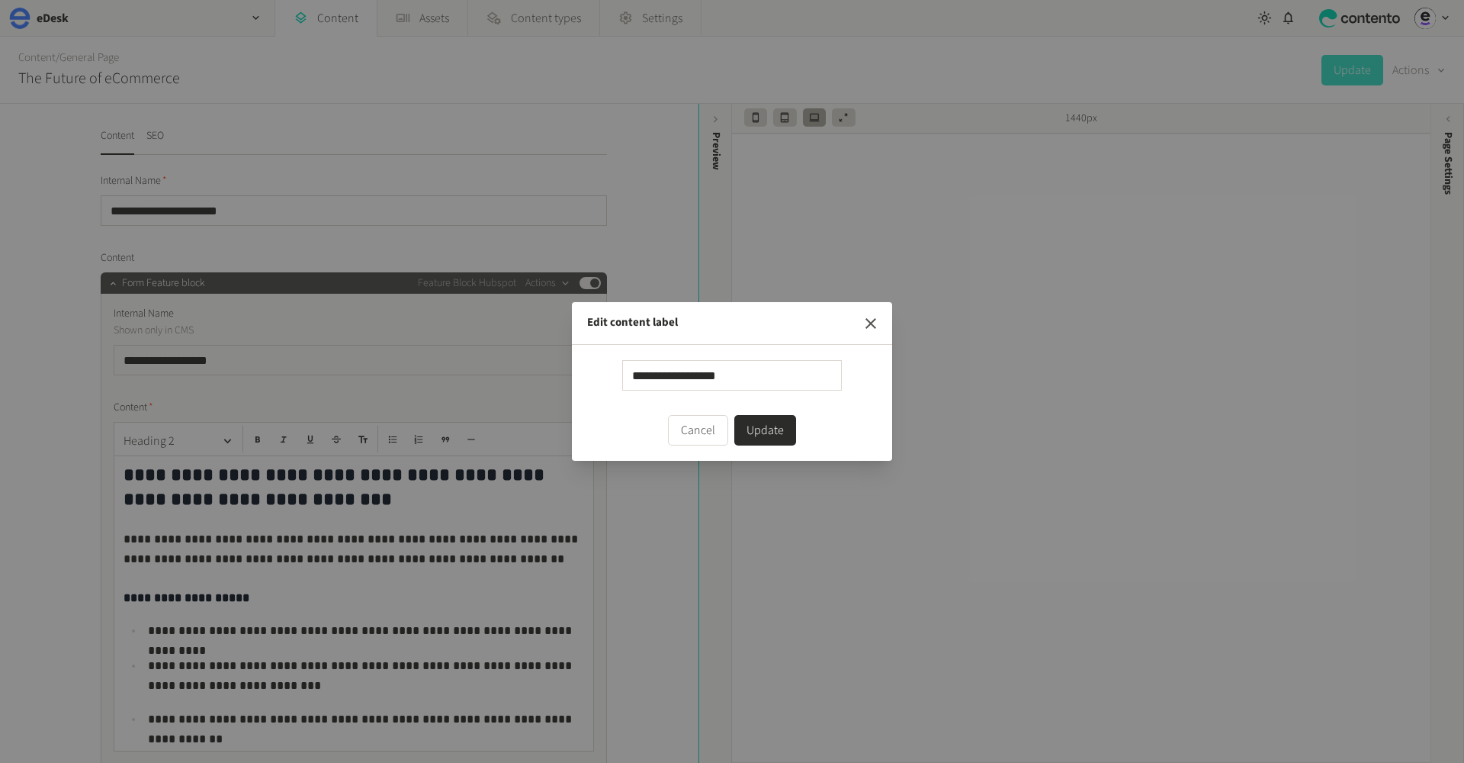
click at [864, 328] on icon "button" at bounding box center [871, 323] width 18 height 18
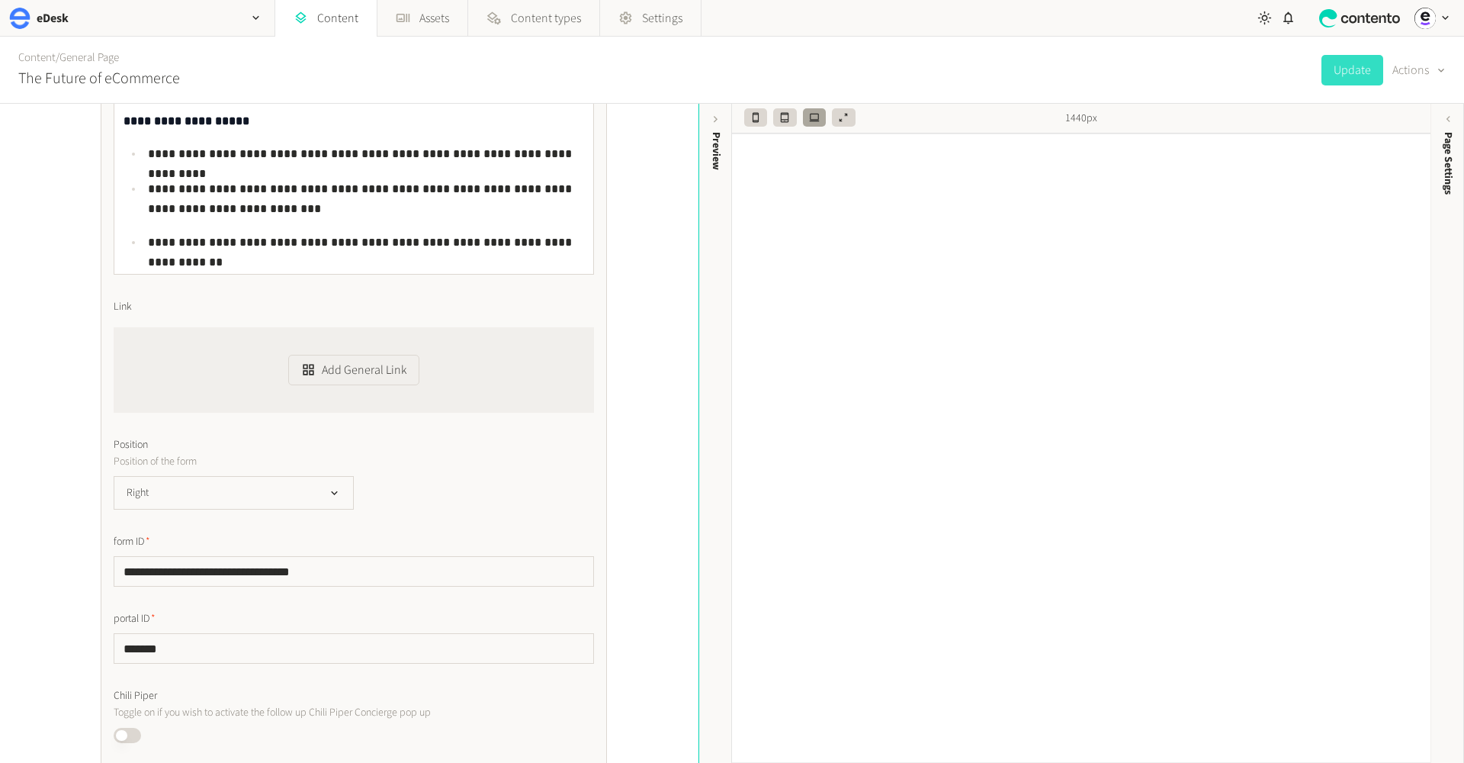
scroll to position [478, 0]
click at [334, 500] on button "Right" at bounding box center [234, 491] width 240 height 34
click at [277, 544] on li "Left" at bounding box center [233, 553] width 239 height 31
click at [1355, 72] on button "Update" at bounding box center [1352, 70] width 62 height 31
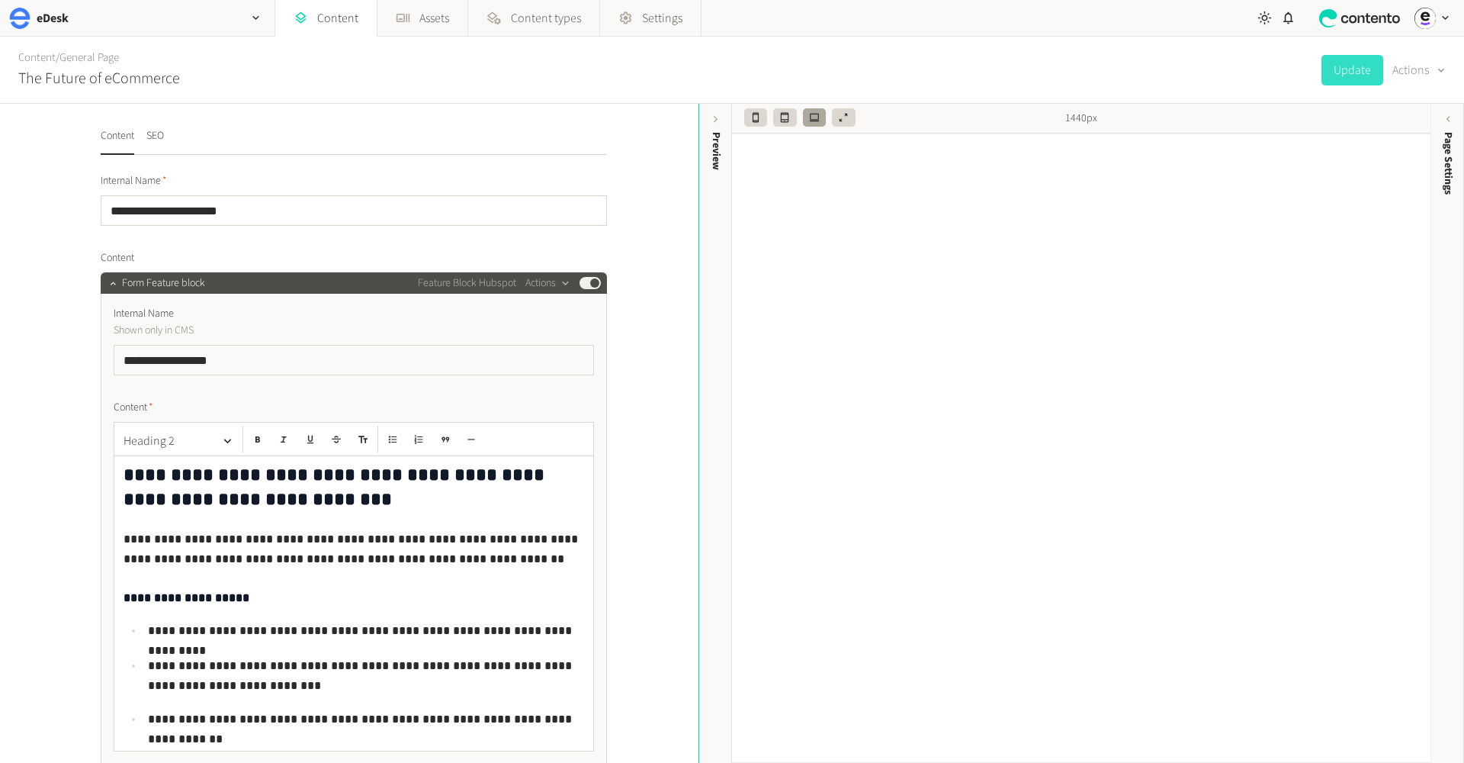
scroll to position [0, 0]
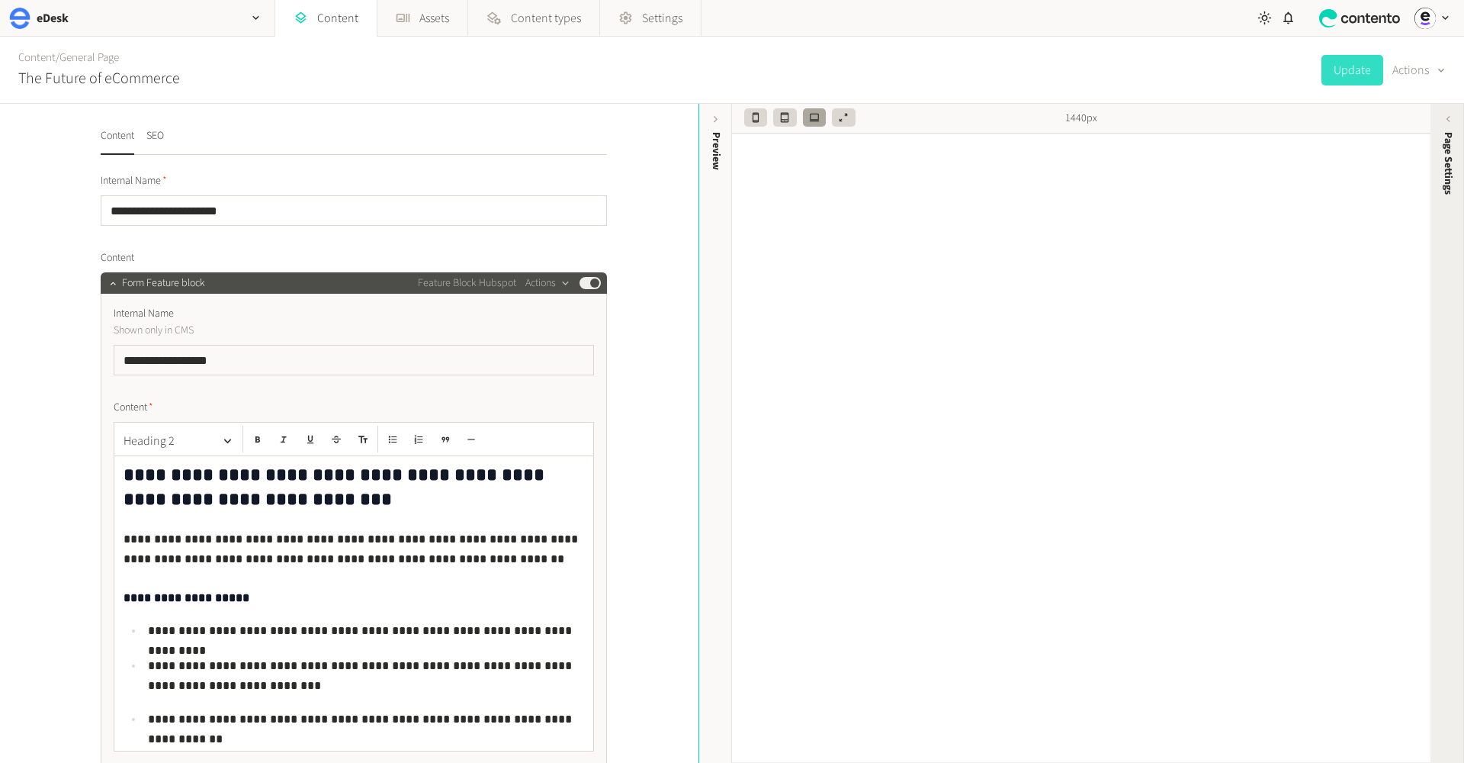
click at [1442, 431] on div "Page Settings" at bounding box center [1448, 433] width 34 height 659
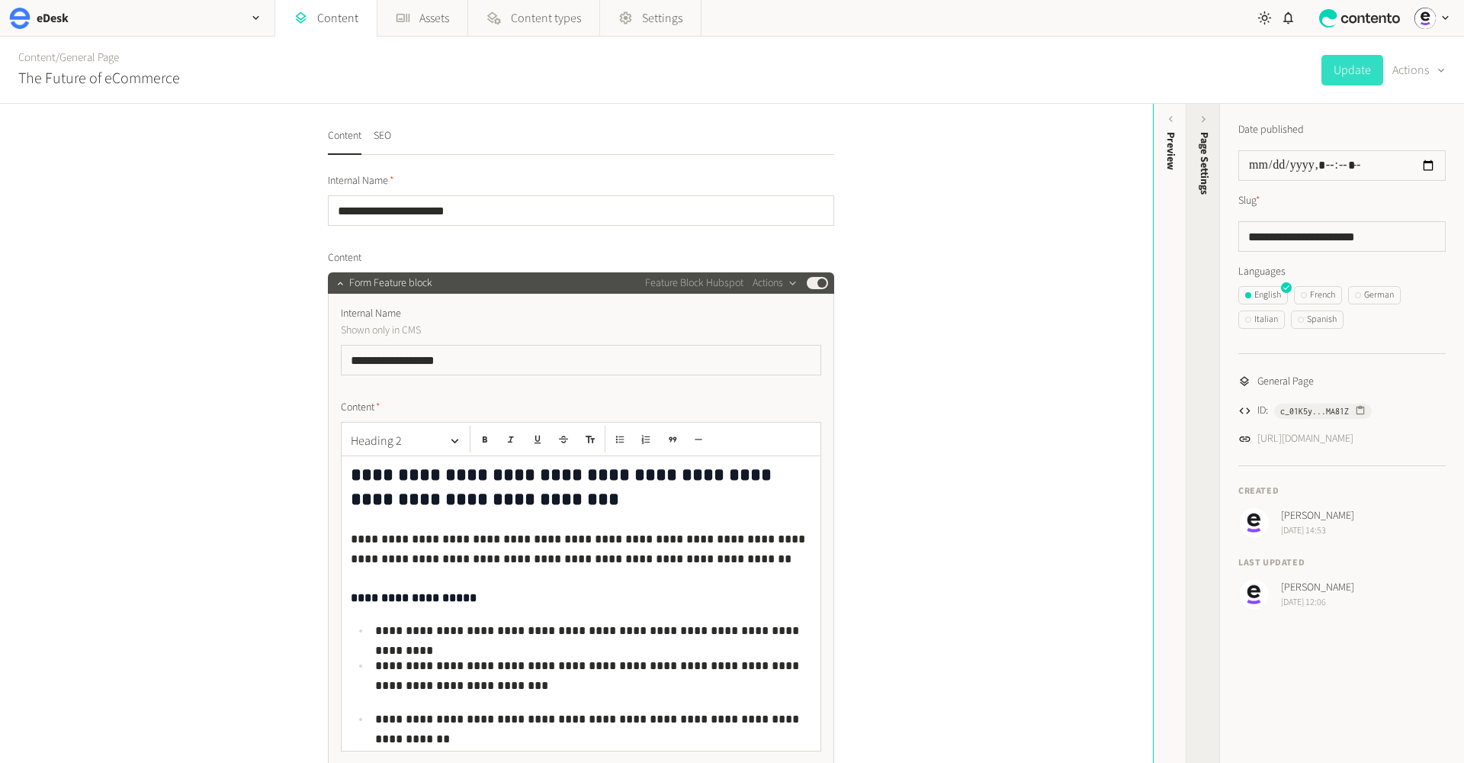
click at [1203, 133] on span "Page Settings" at bounding box center [1204, 163] width 16 height 63
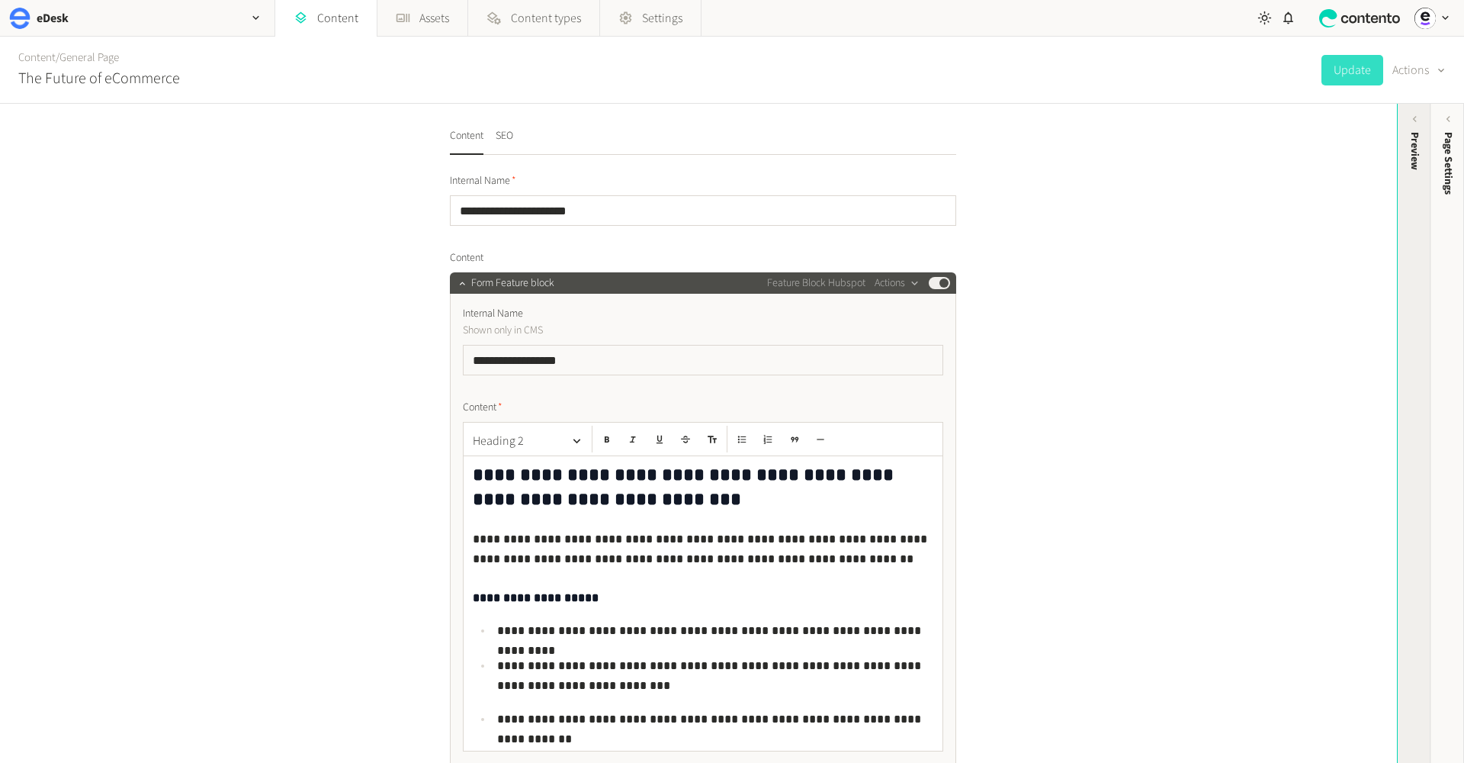
click at [1415, 129] on div "Preview" at bounding box center [1415, 250] width 34 height 275
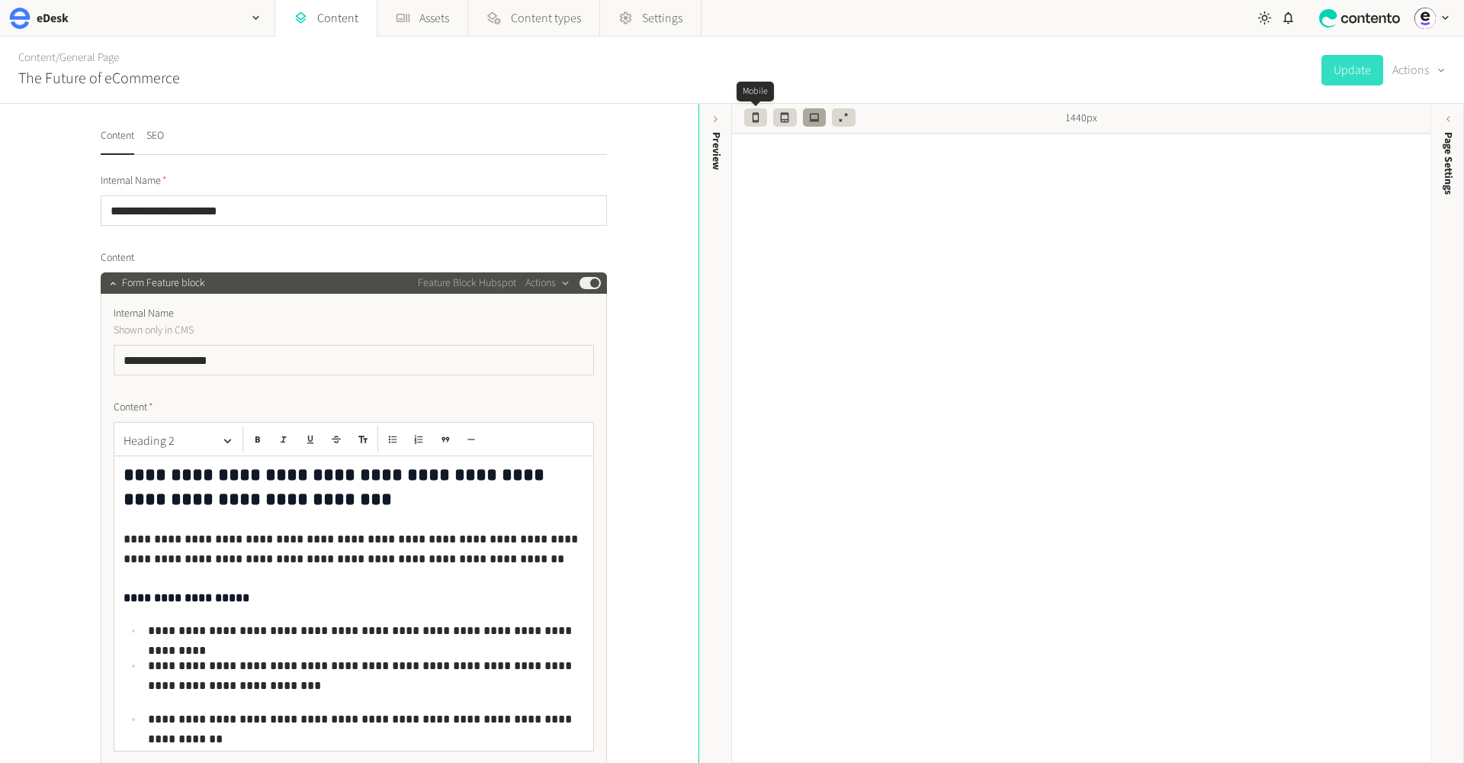
click at [756, 121] on icon "button" at bounding box center [756, 117] width 6 height 10
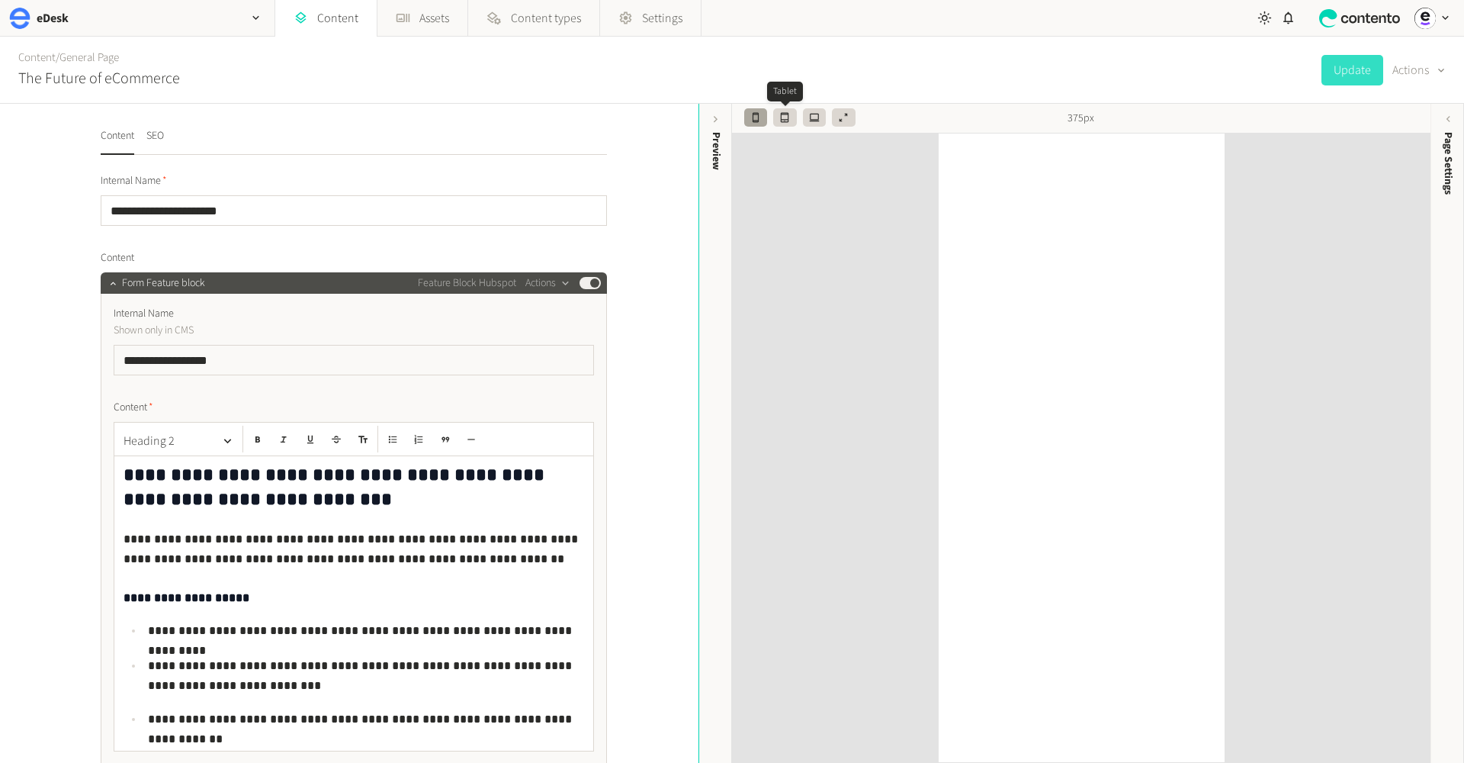
click at [782, 119] on icon "button" at bounding box center [784, 117] width 11 height 11
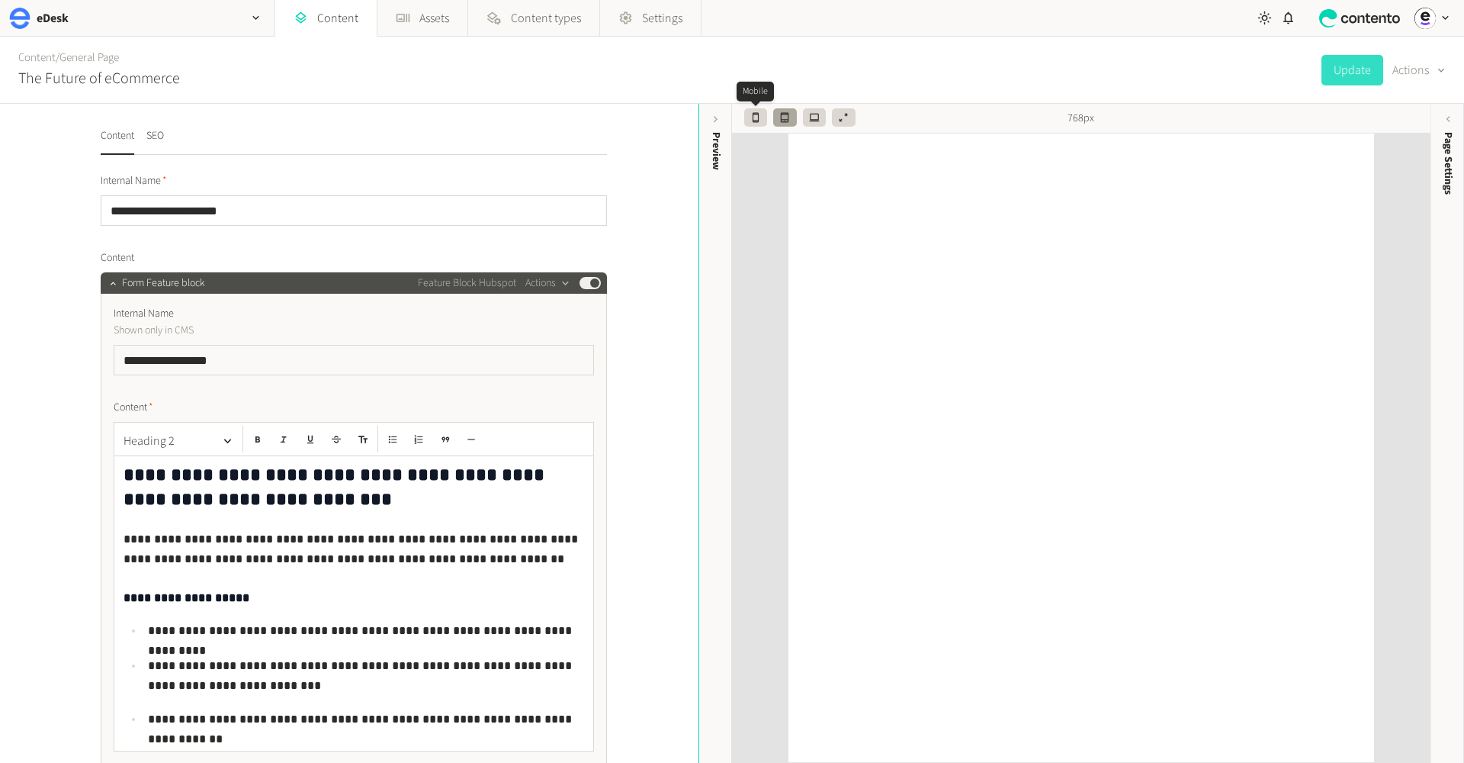
click at [765, 122] on button "button" at bounding box center [755, 117] width 23 height 18
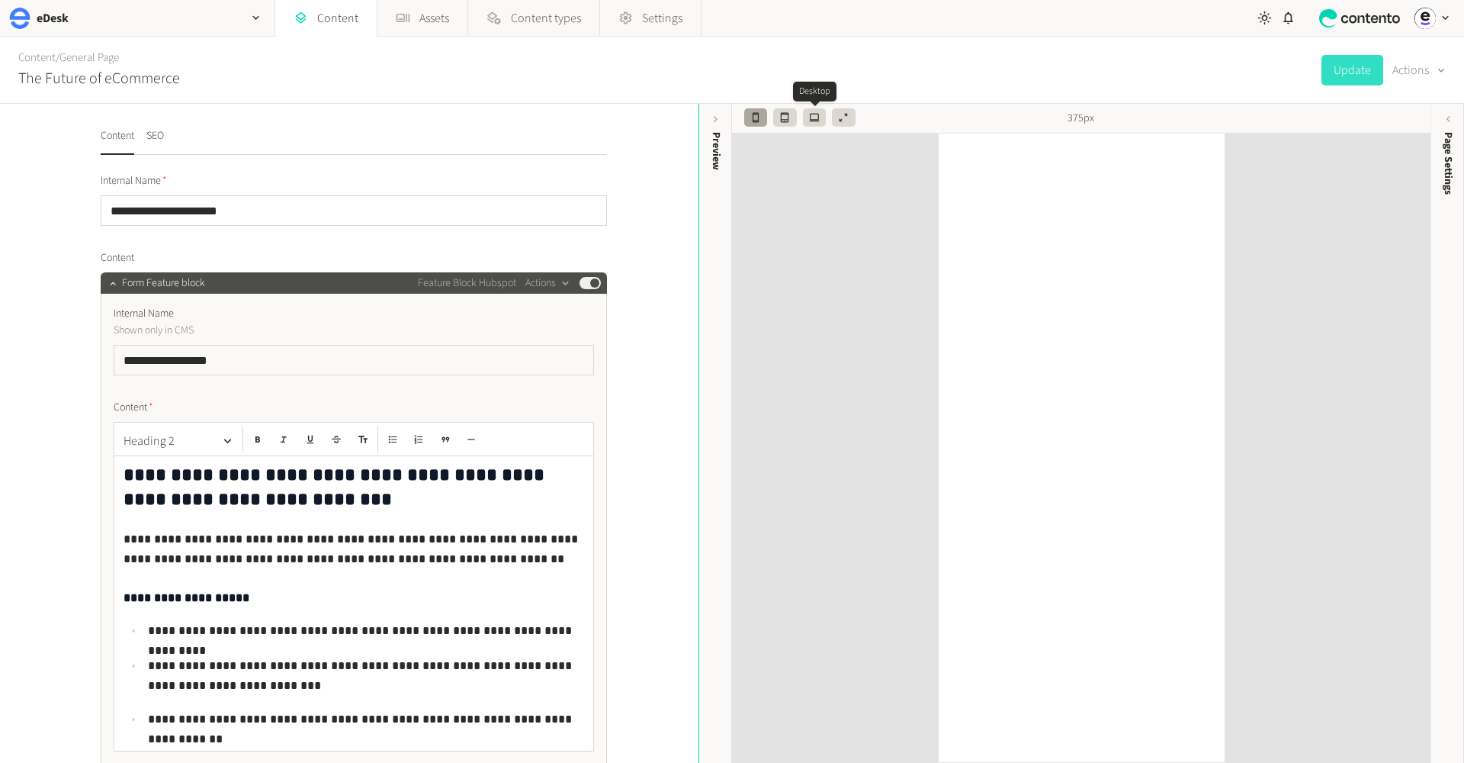
click at [815, 120] on icon "button" at bounding box center [814, 117] width 11 height 11
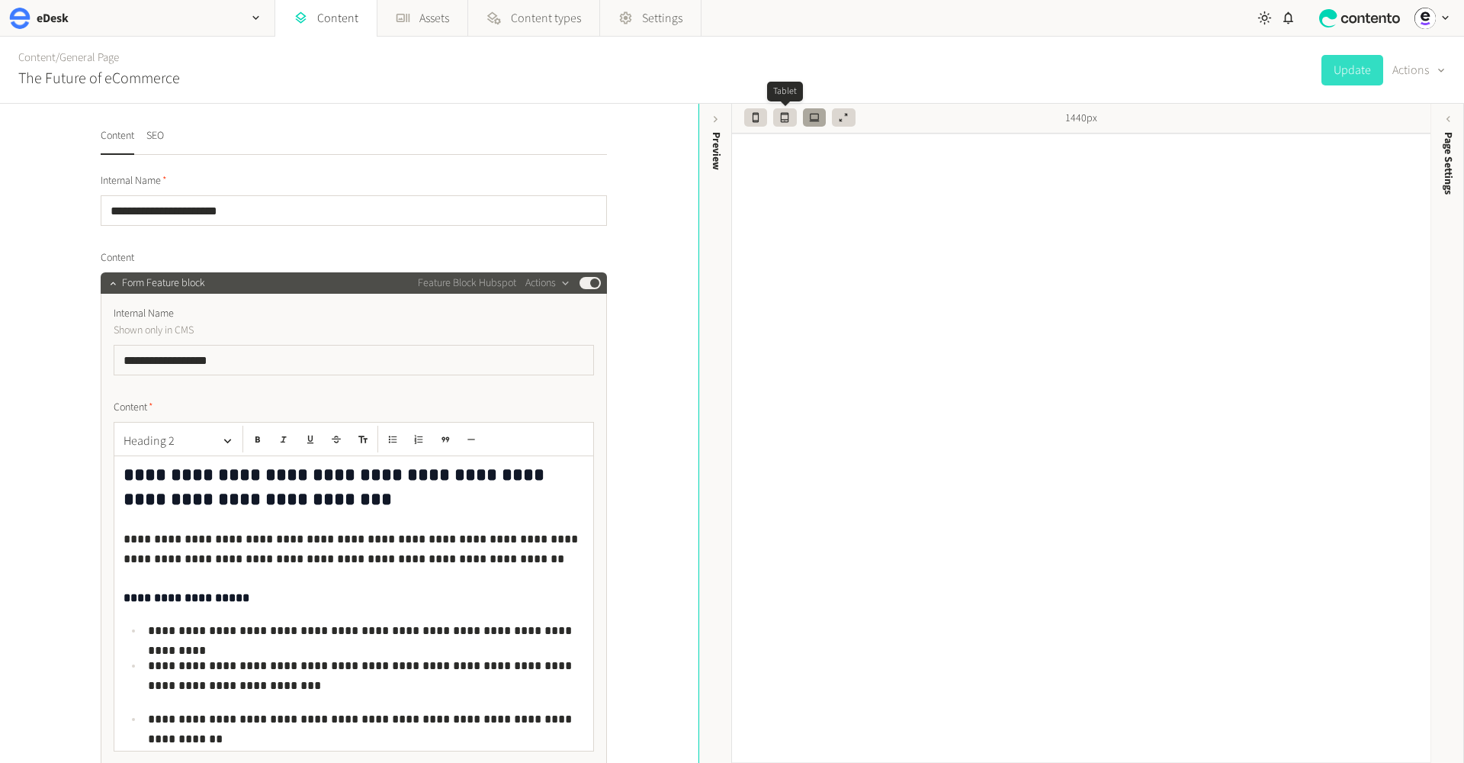
click at [779, 119] on icon "button" at bounding box center [784, 117] width 11 height 11
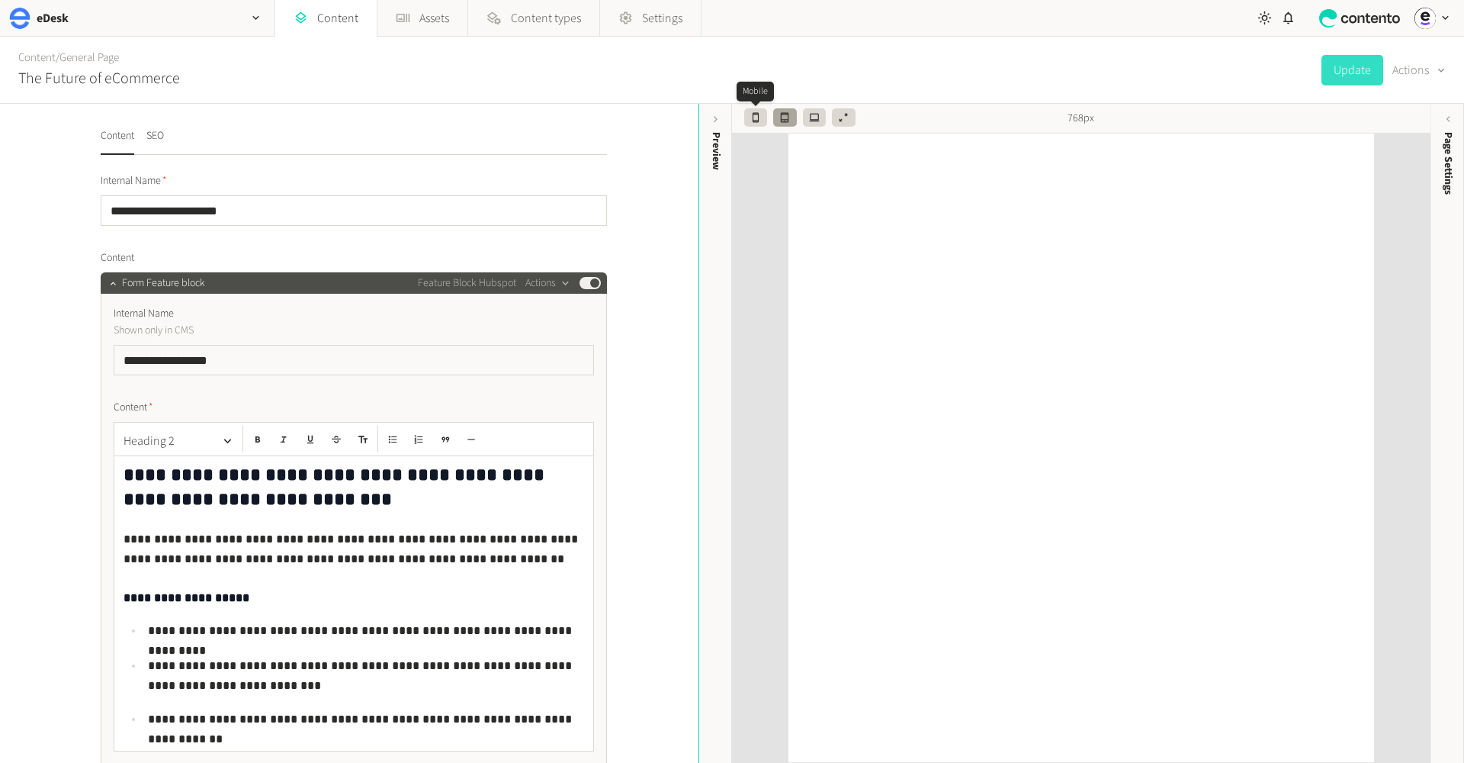
click at [763, 119] on button "button" at bounding box center [755, 117] width 23 height 18
